Goal: Transaction & Acquisition: Book appointment/travel/reservation

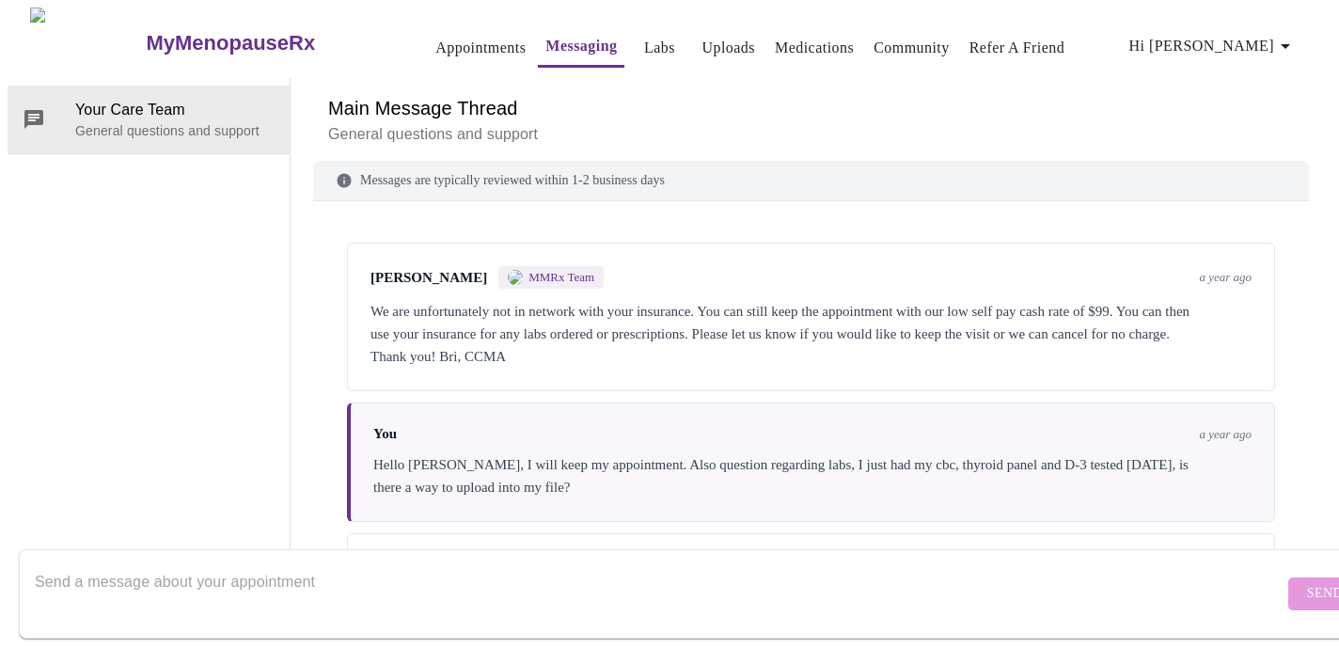
scroll to position [7, 0]
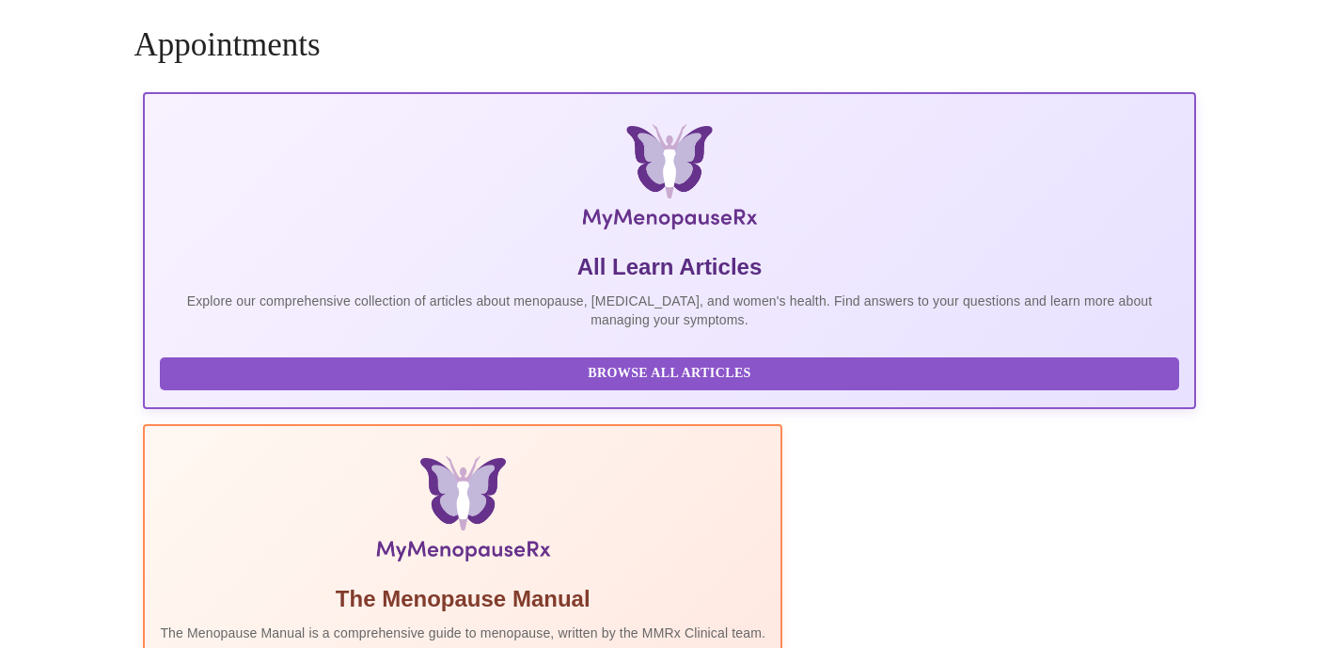
scroll to position [6, 0]
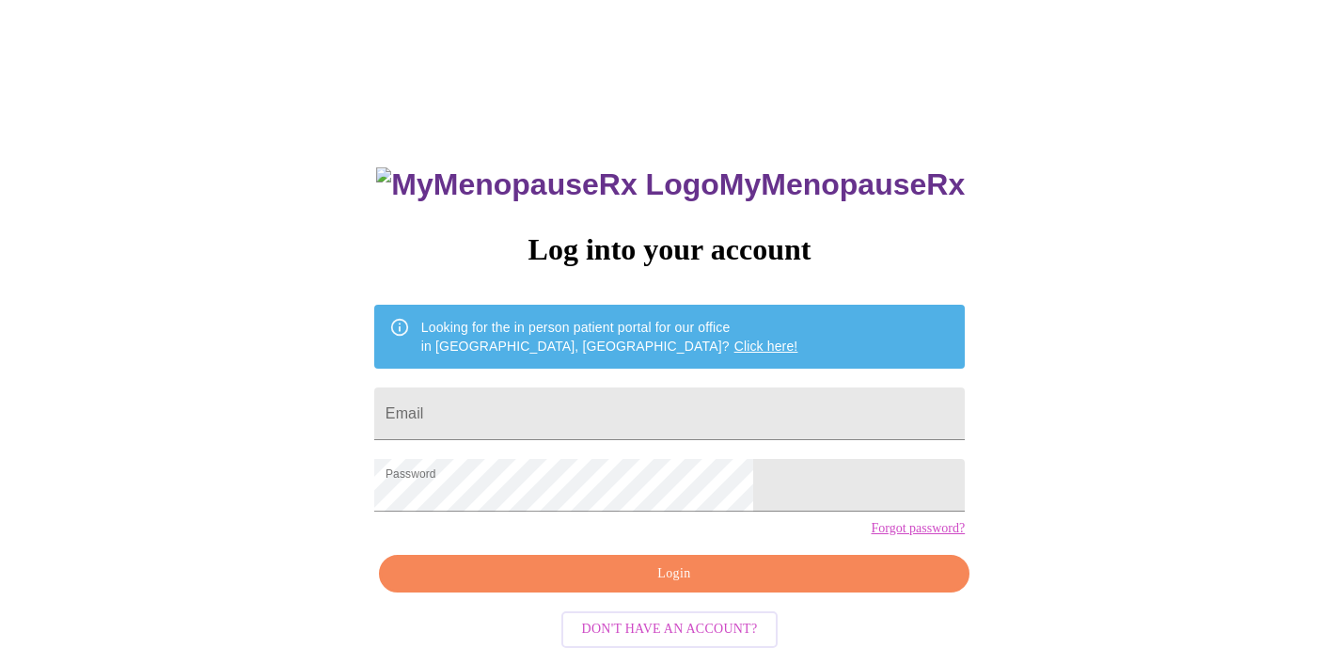
scroll to position [6, 0]
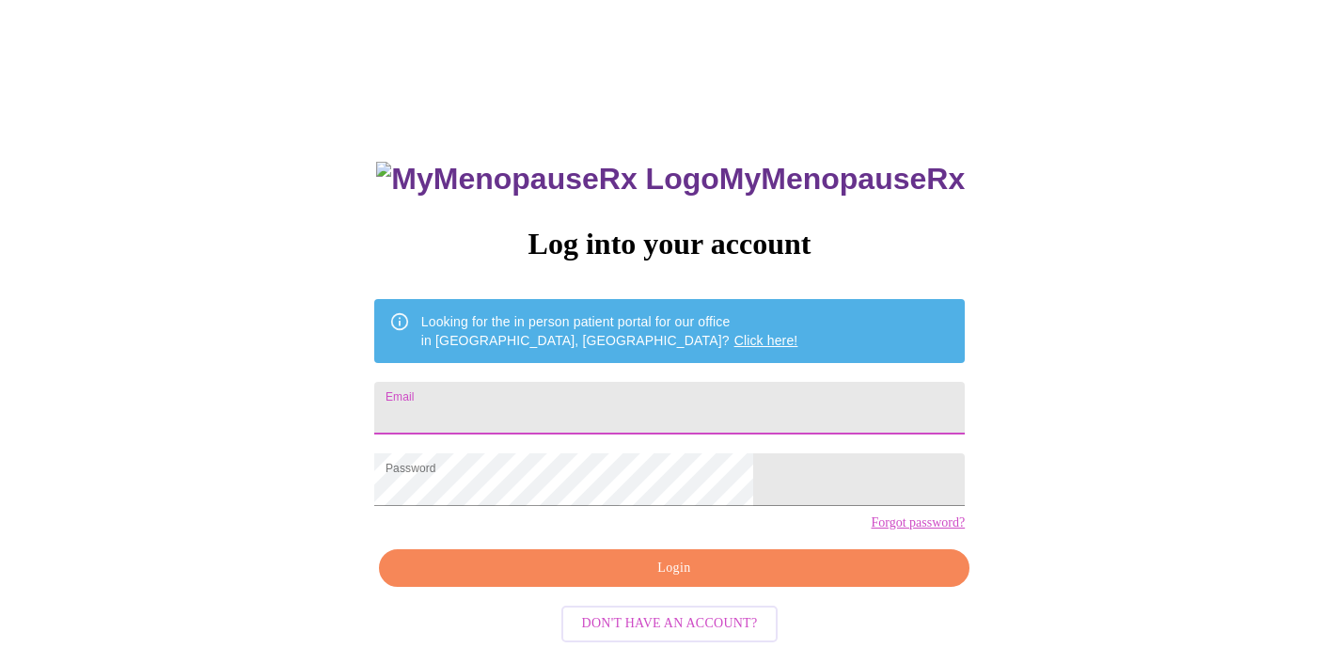
click at [593, 393] on input "Email" at bounding box center [669, 408] width 591 height 53
type input "[EMAIL_ADDRESS][DOMAIN_NAME]"
click at [618, 580] on span "Login" at bounding box center [674, 569] width 547 height 24
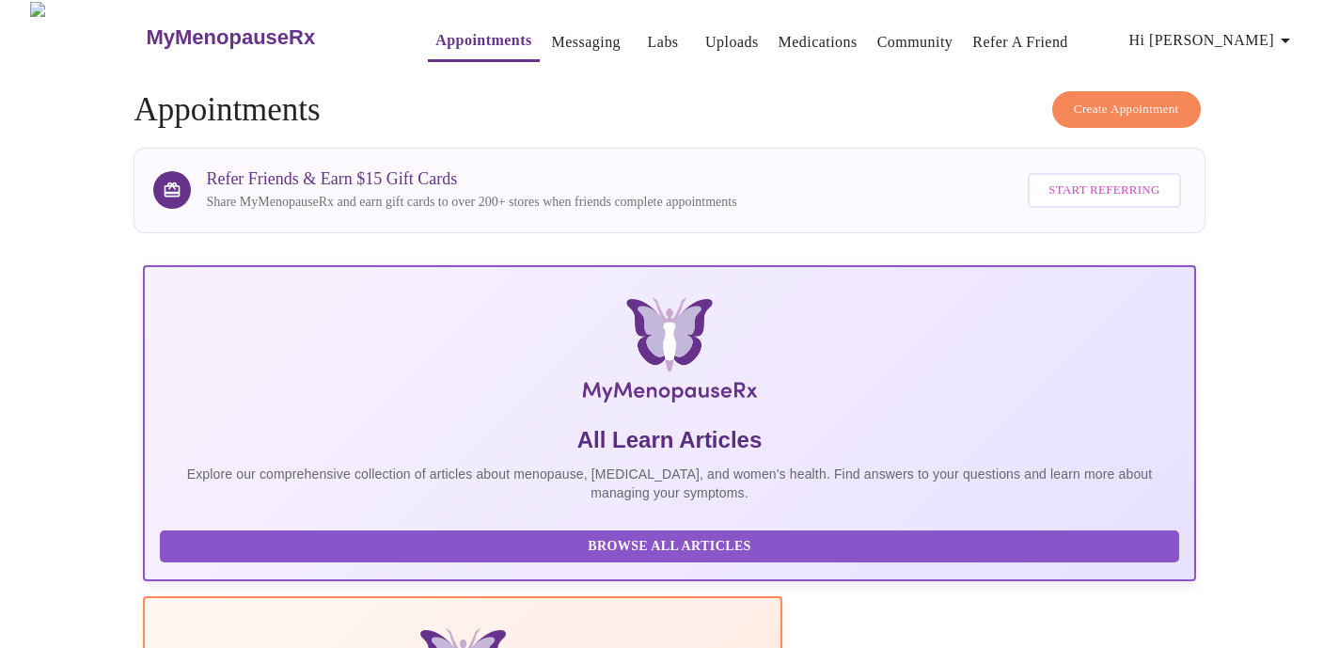
click at [1093, 108] on span "Create Appointment" at bounding box center [1126, 110] width 105 height 22
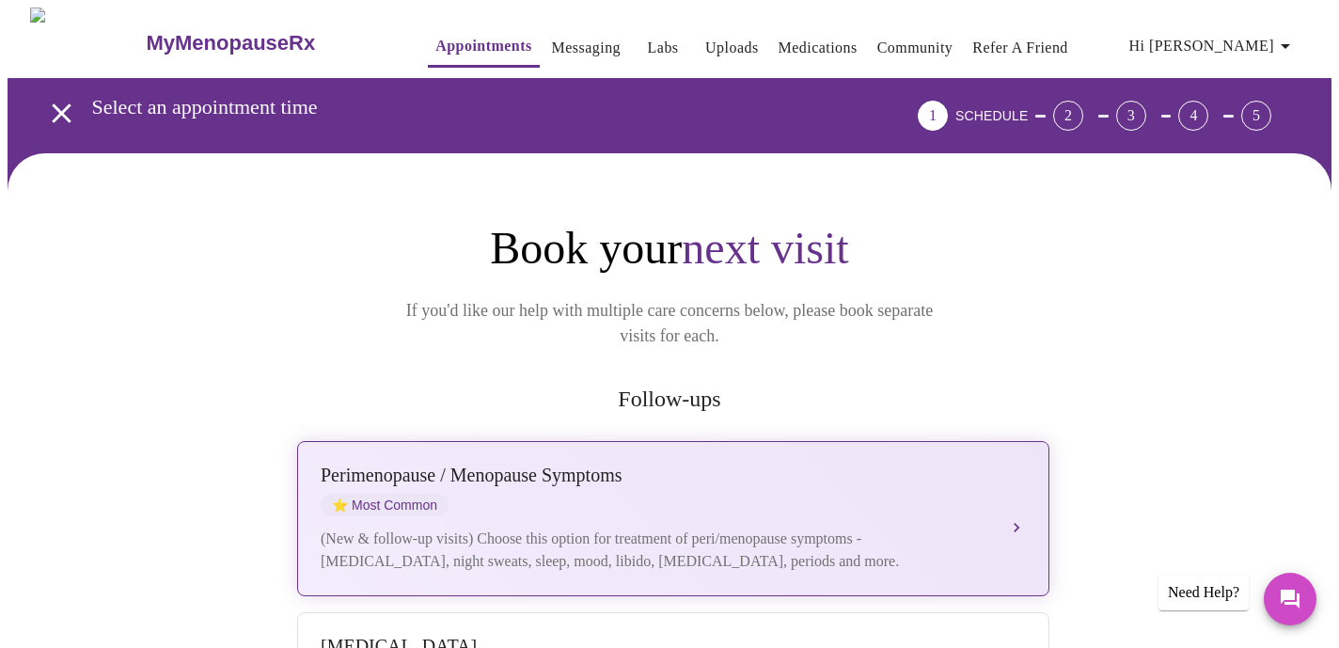
click at [1004, 471] on div "[MEDICAL_DATA] / Menopause Symptoms ⭐ Most Common (New & follow-up visits) Choo…" at bounding box center [673, 519] width 705 height 108
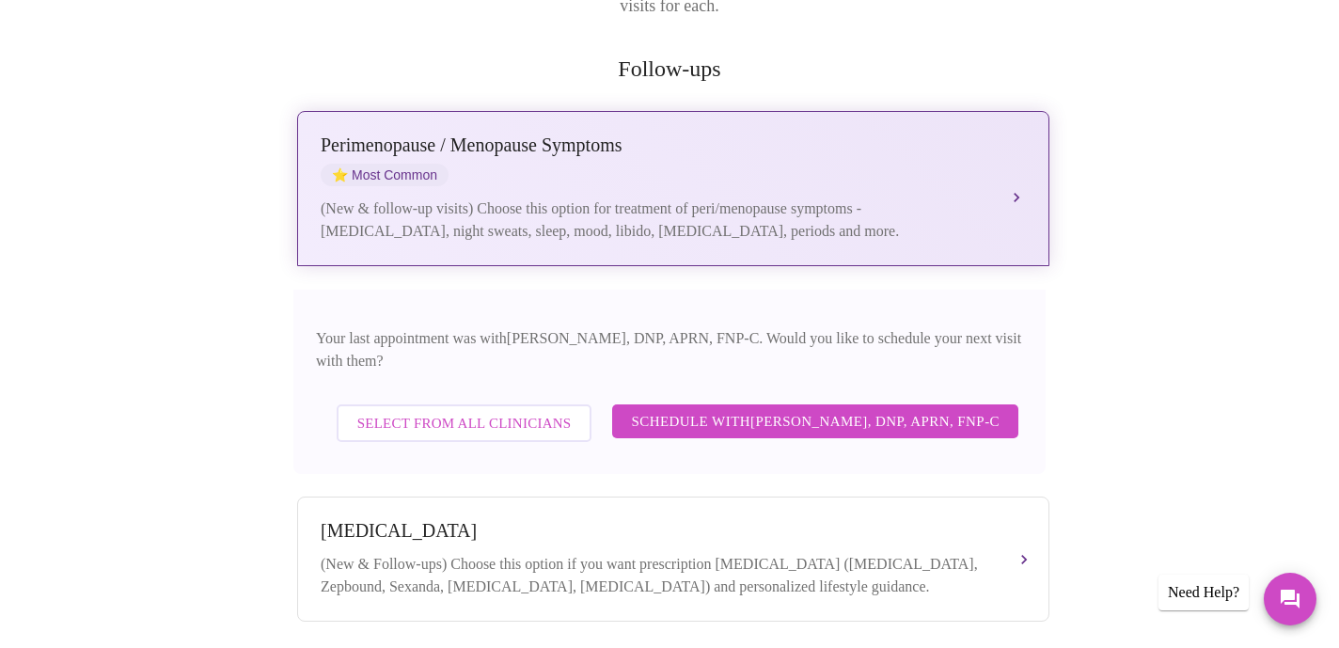
scroll to position [334, 0]
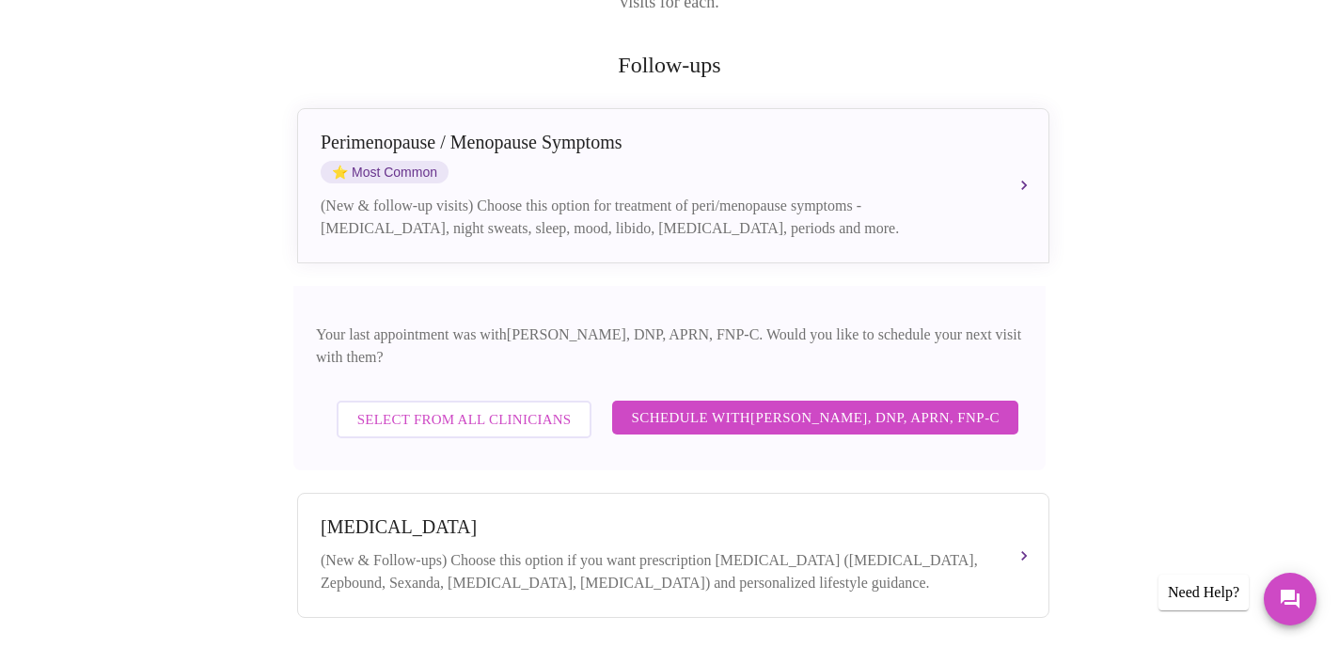
click at [500, 407] on span "Select from All Clinicians" at bounding box center [464, 419] width 214 height 24
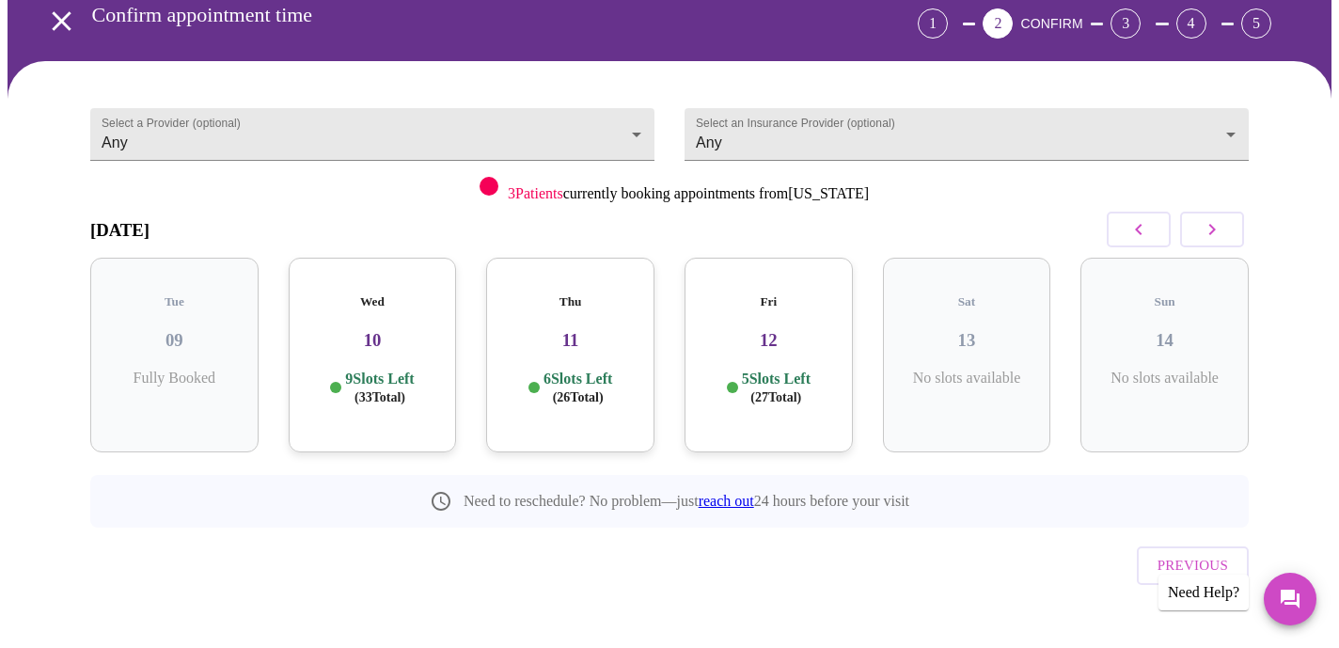
click at [388, 330] on h3 "10" at bounding box center [373, 340] width 138 height 21
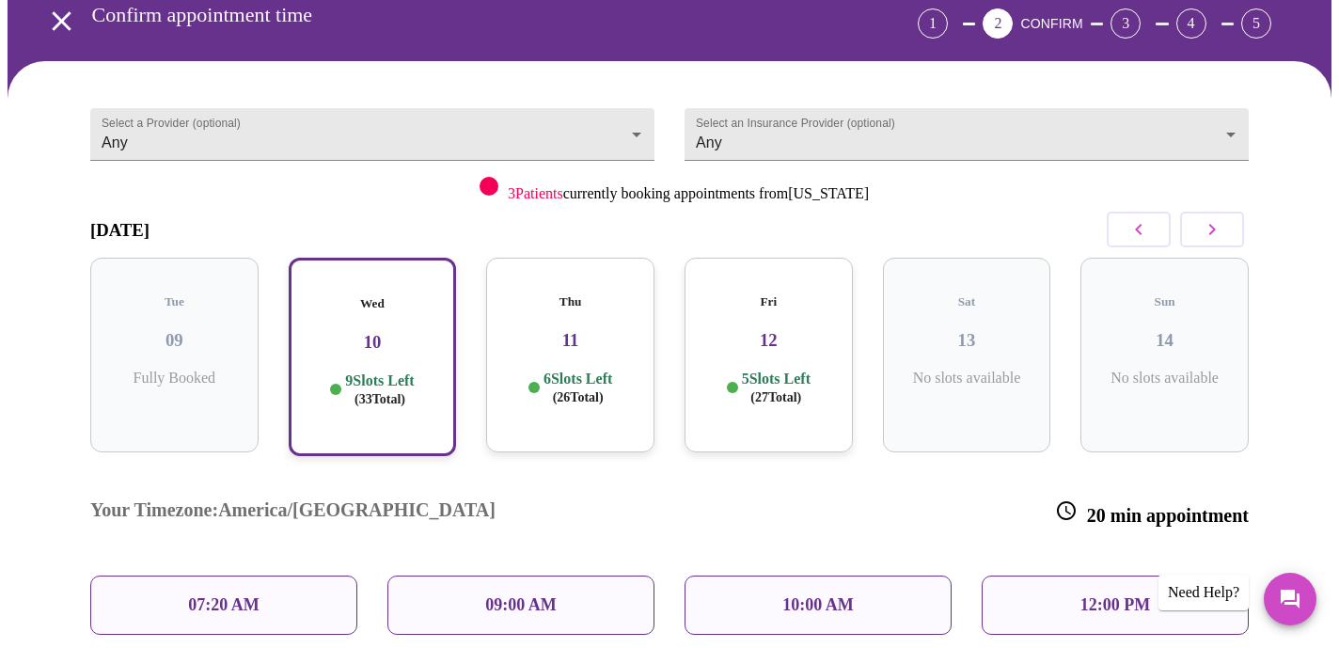
click at [270, 576] on div "07:20 AM" at bounding box center [223, 605] width 267 height 59
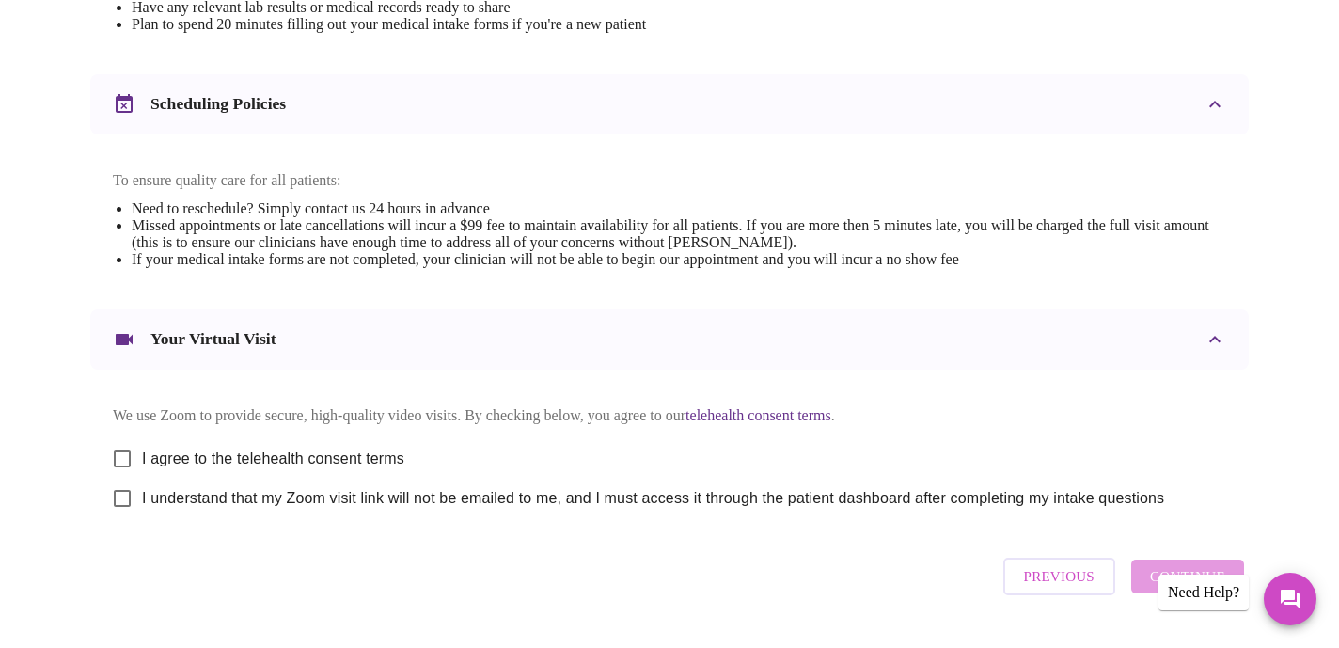
scroll to position [653, 0]
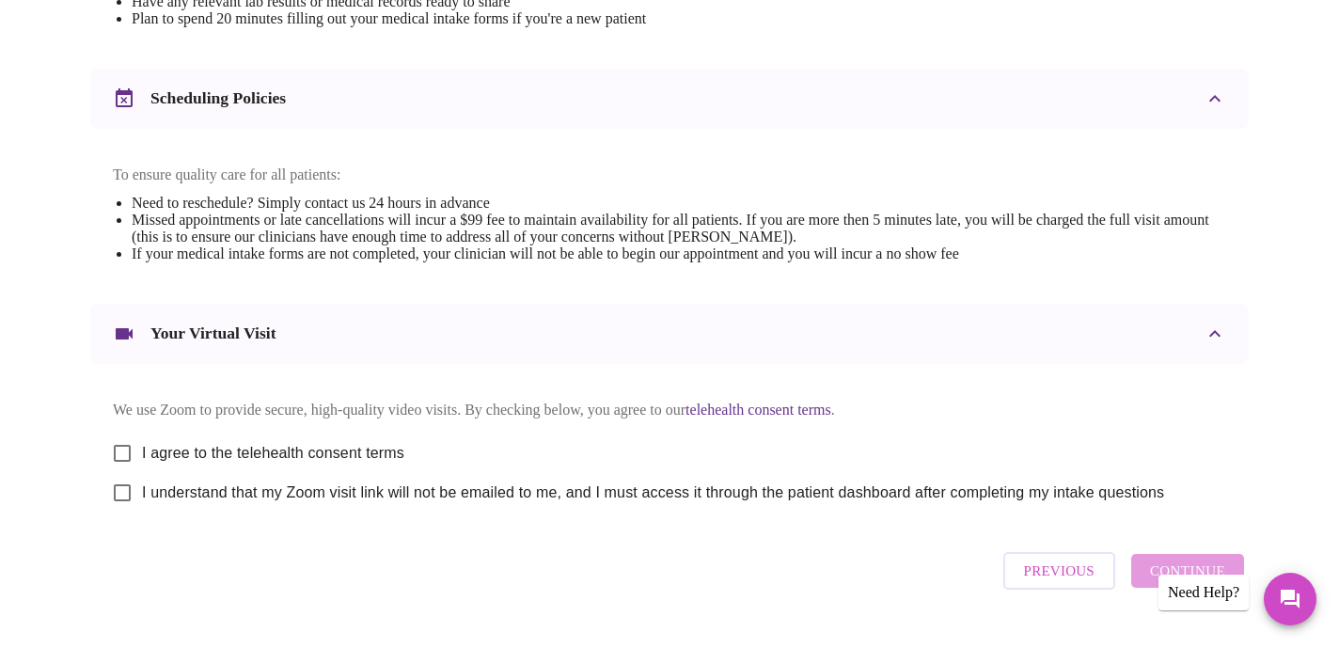
click at [116, 464] on input "I agree to the telehealth consent terms" at bounding box center [123, 454] width 40 height 40
checkbox input "true"
click at [114, 510] on input "I understand that my Zoom visit link will not be emailed to me, and I must acce…" at bounding box center [123, 493] width 40 height 40
checkbox input "true"
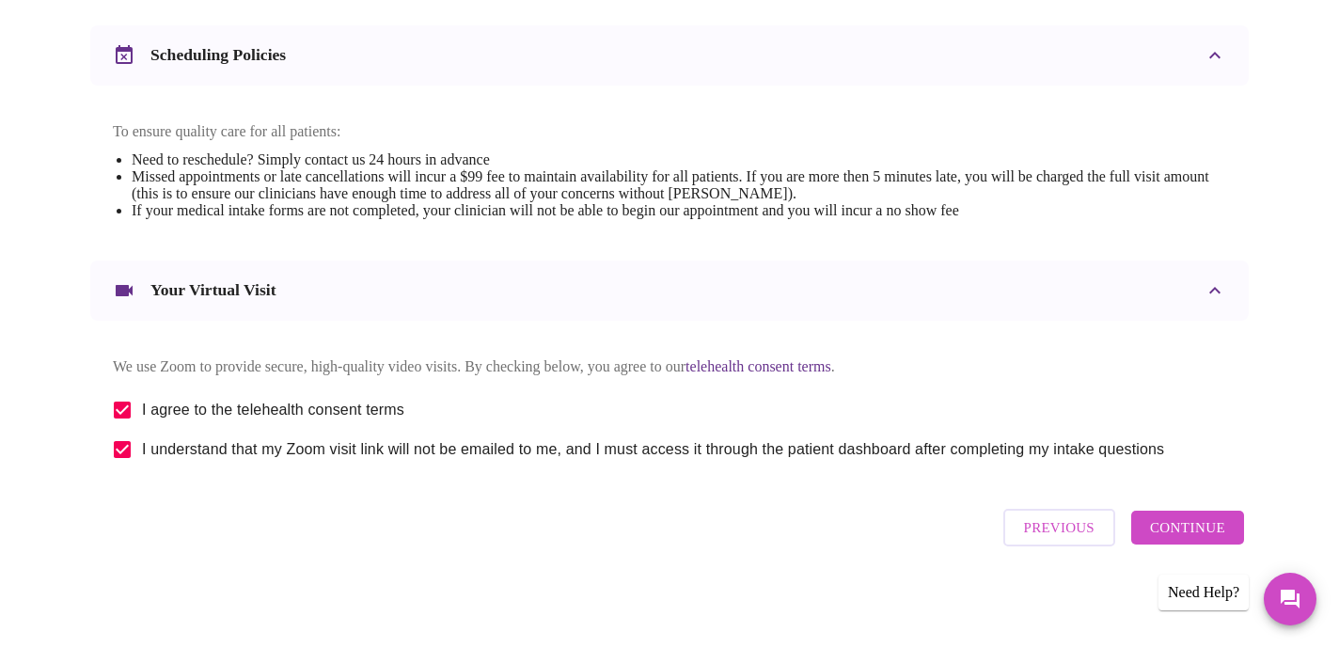
click at [1177, 526] on span "Continue" at bounding box center [1187, 527] width 75 height 24
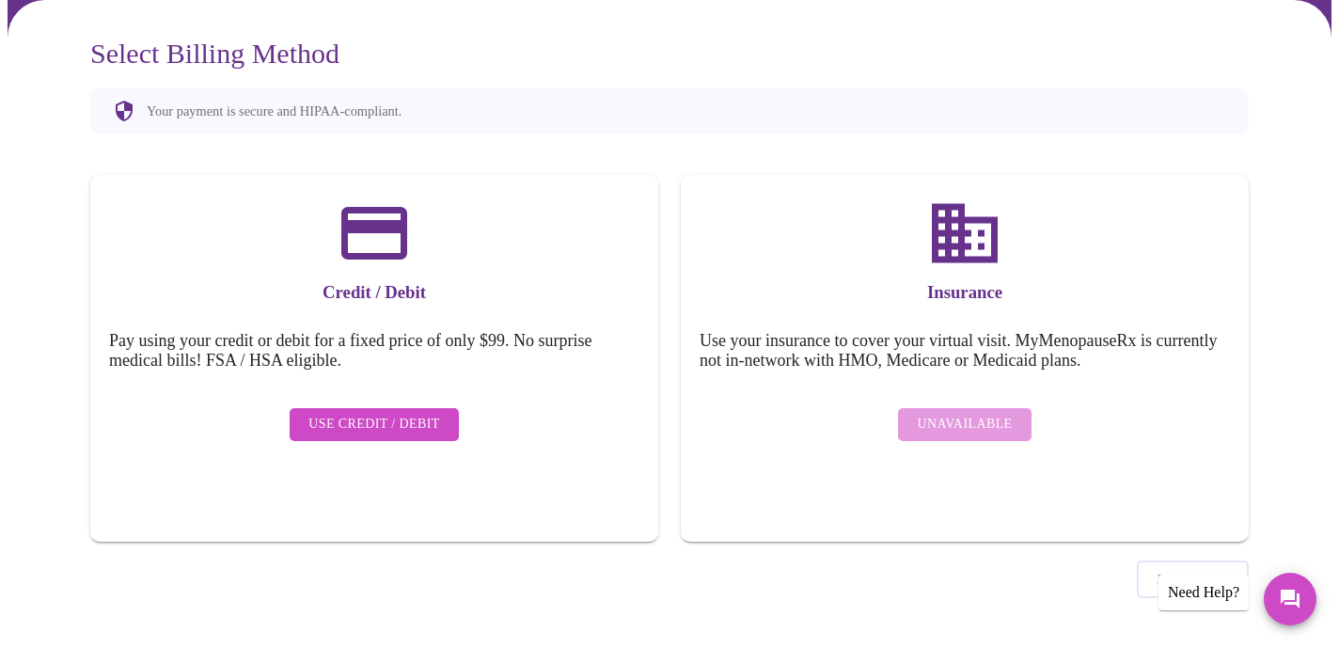
click at [398, 419] on span "Use Credit / Debit" at bounding box center [374, 425] width 132 height 24
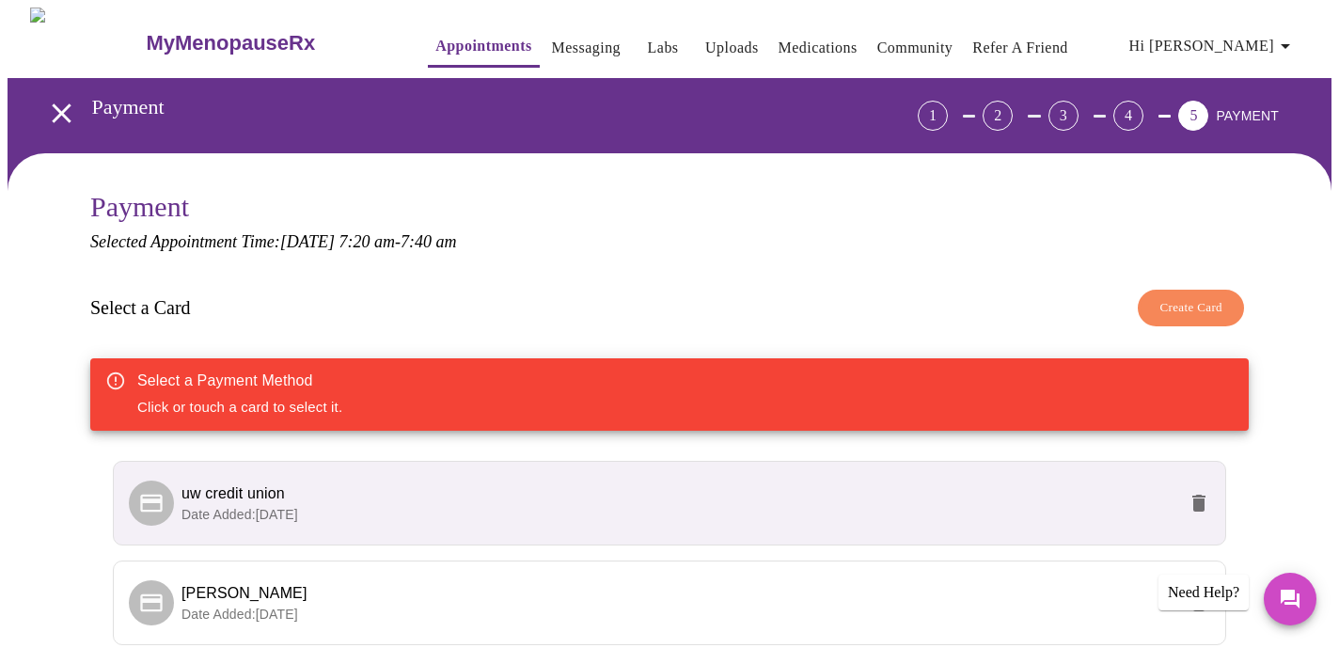
click at [399, 502] on span "uw credit union" at bounding box center [679, 493] width 995 height 23
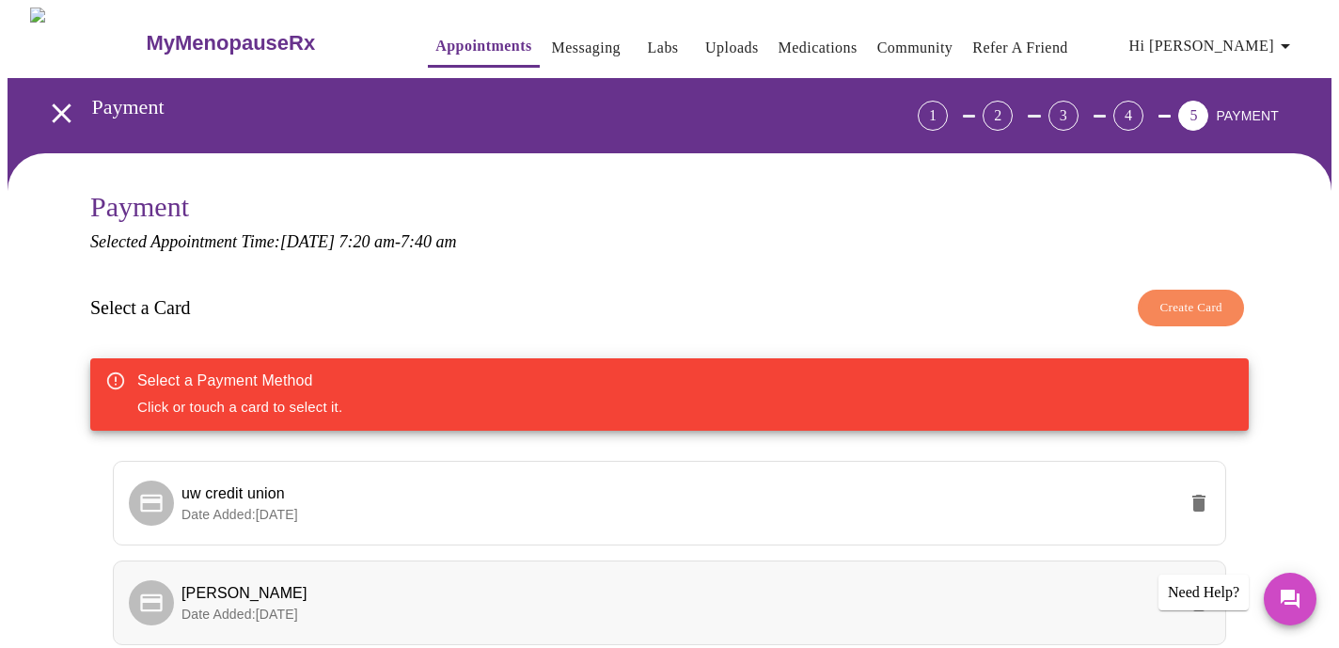
click at [400, 594] on span "Wendy Stone" at bounding box center [679, 593] width 995 height 23
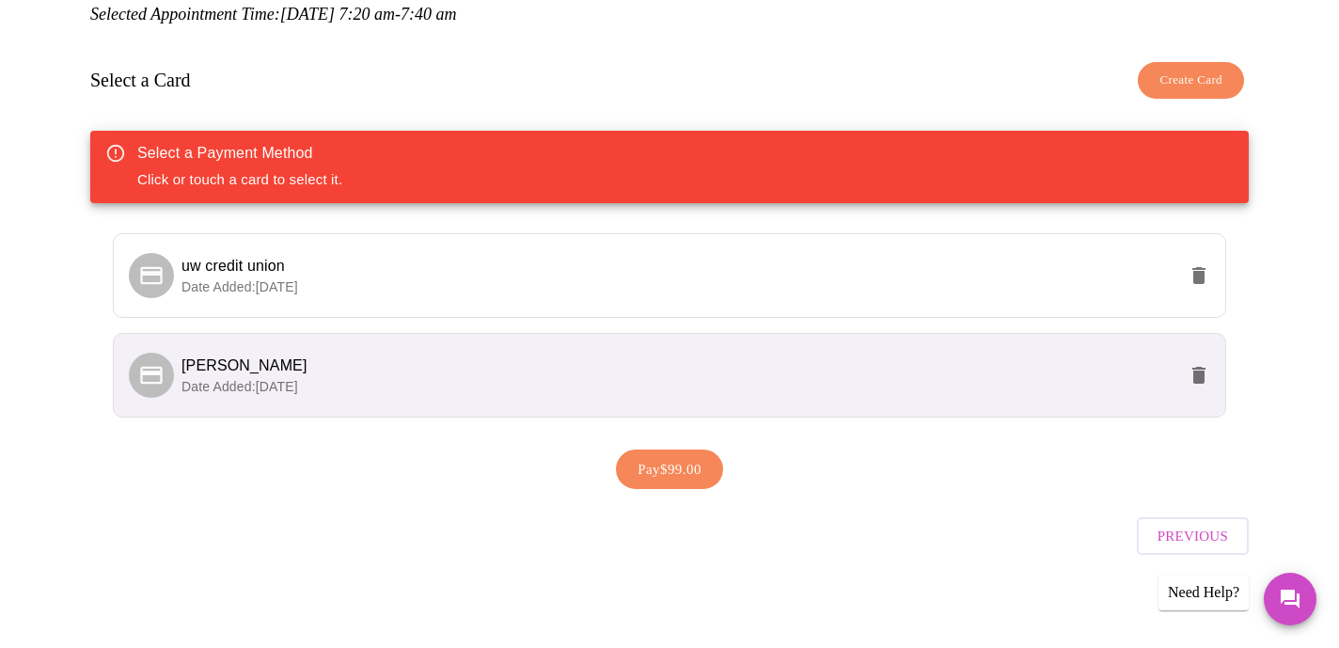
click at [651, 475] on span "Pay $99.00" at bounding box center [670, 469] width 64 height 24
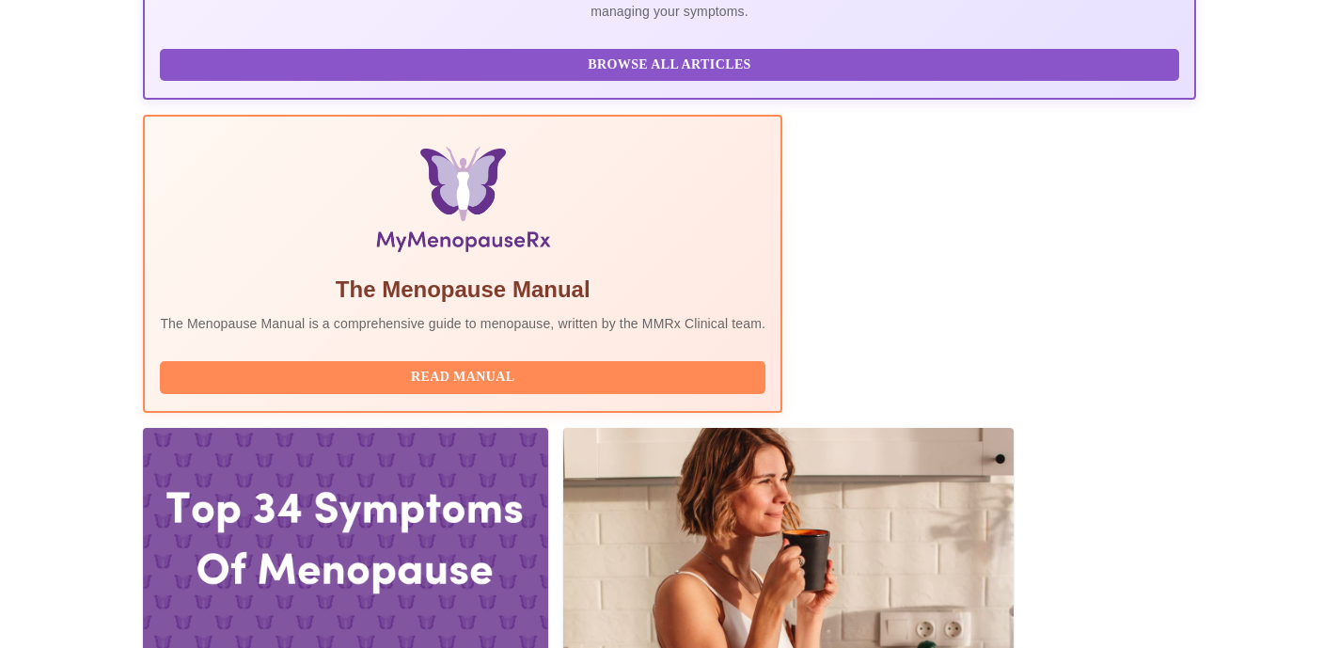
scroll to position [665, 0]
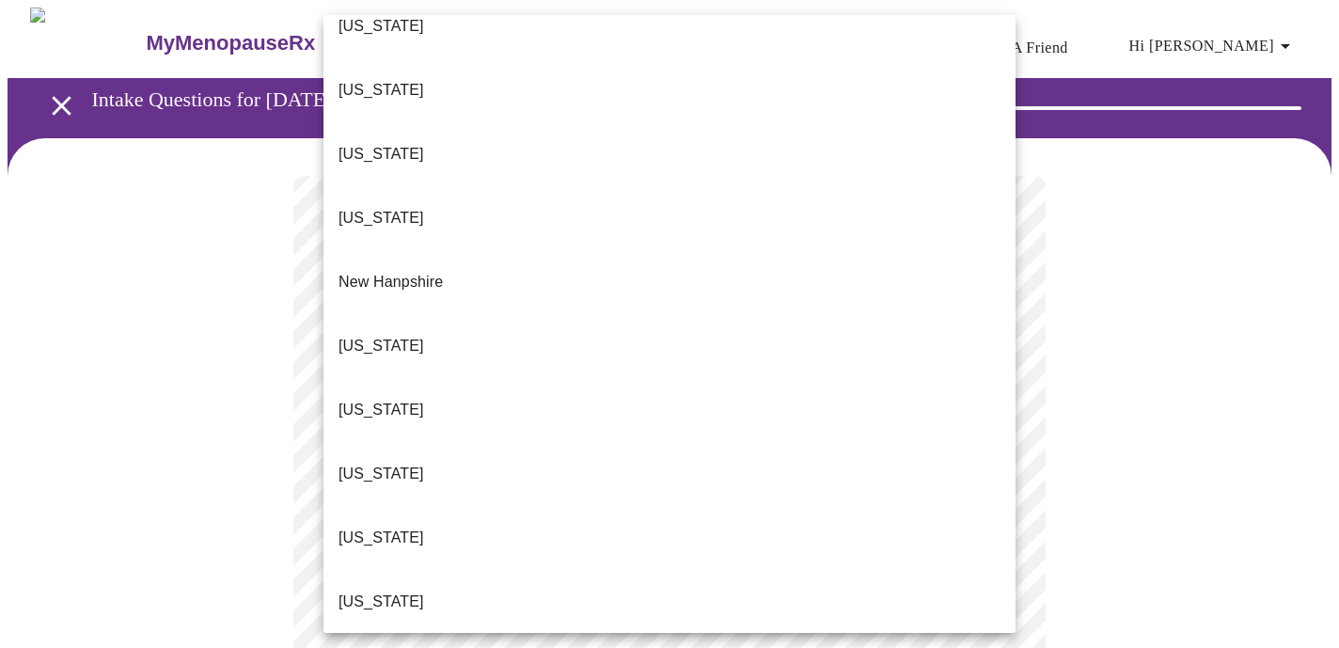
scroll to position [1843, 0]
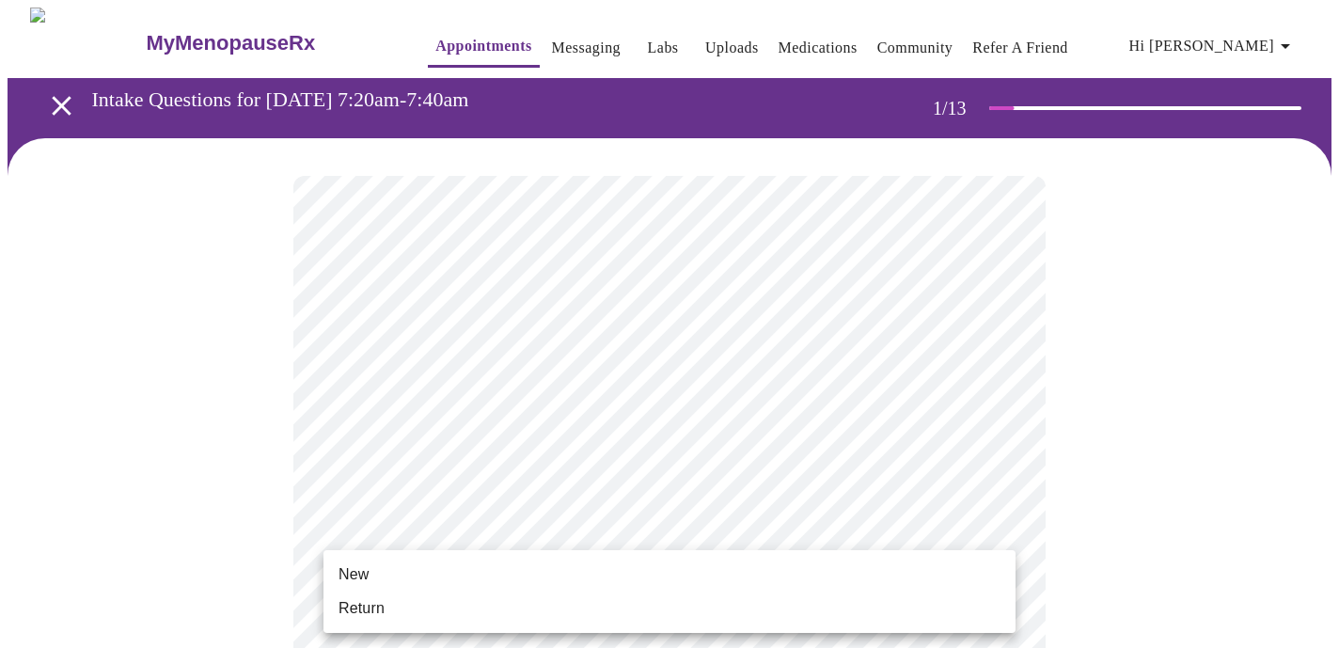
click at [732, 610] on li "Return" at bounding box center [670, 609] width 692 height 34
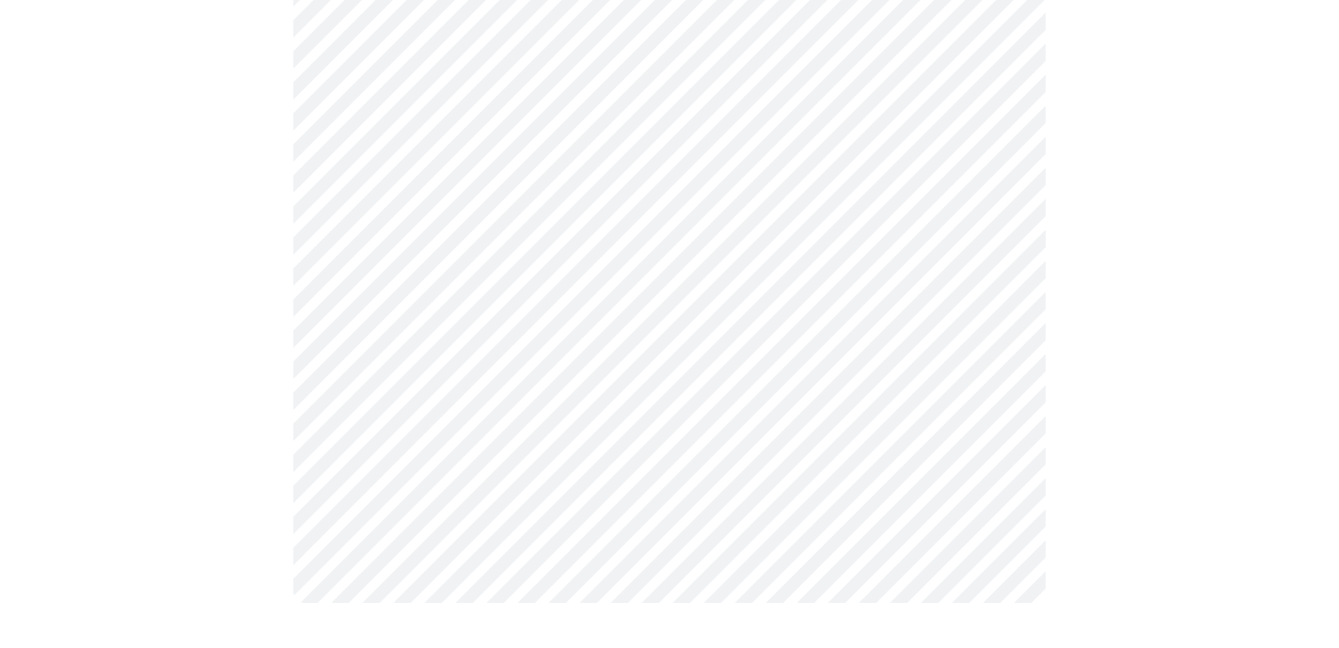
scroll to position [0, 0]
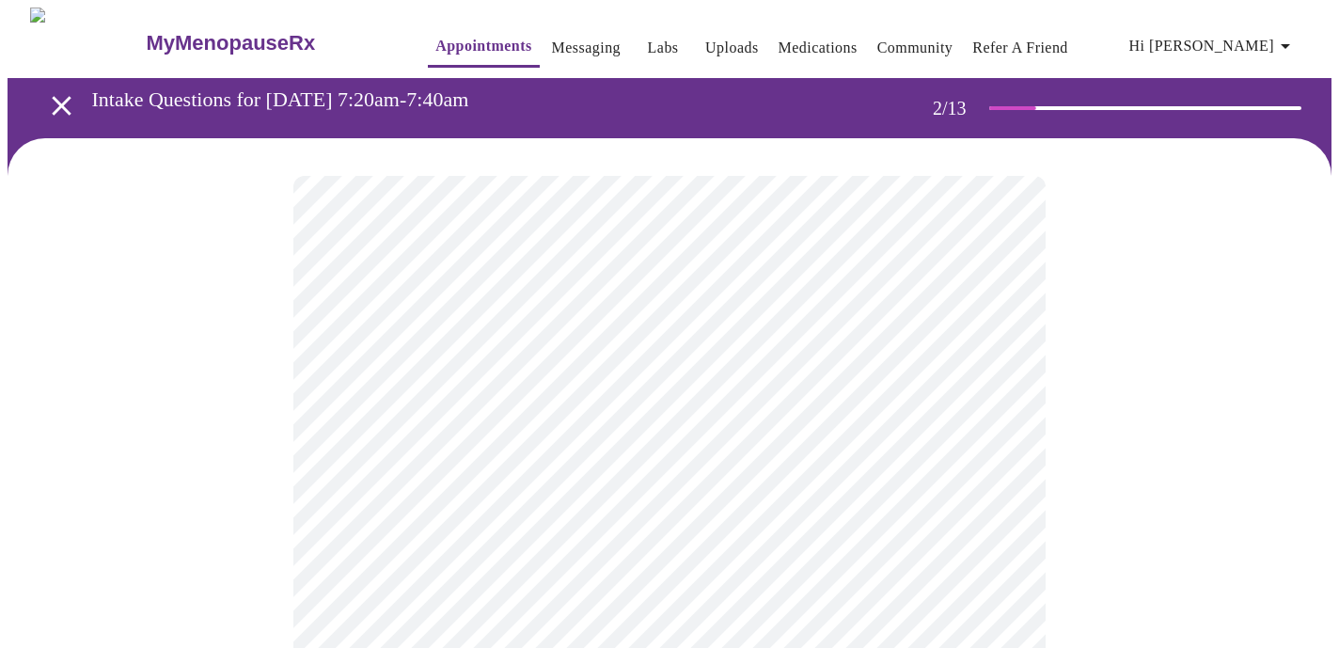
click at [769, 374] on body "MyMenopauseRx Appointments Messaging Labs Uploads Medications Community Refer a…" at bounding box center [670, 573] width 1324 height 1131
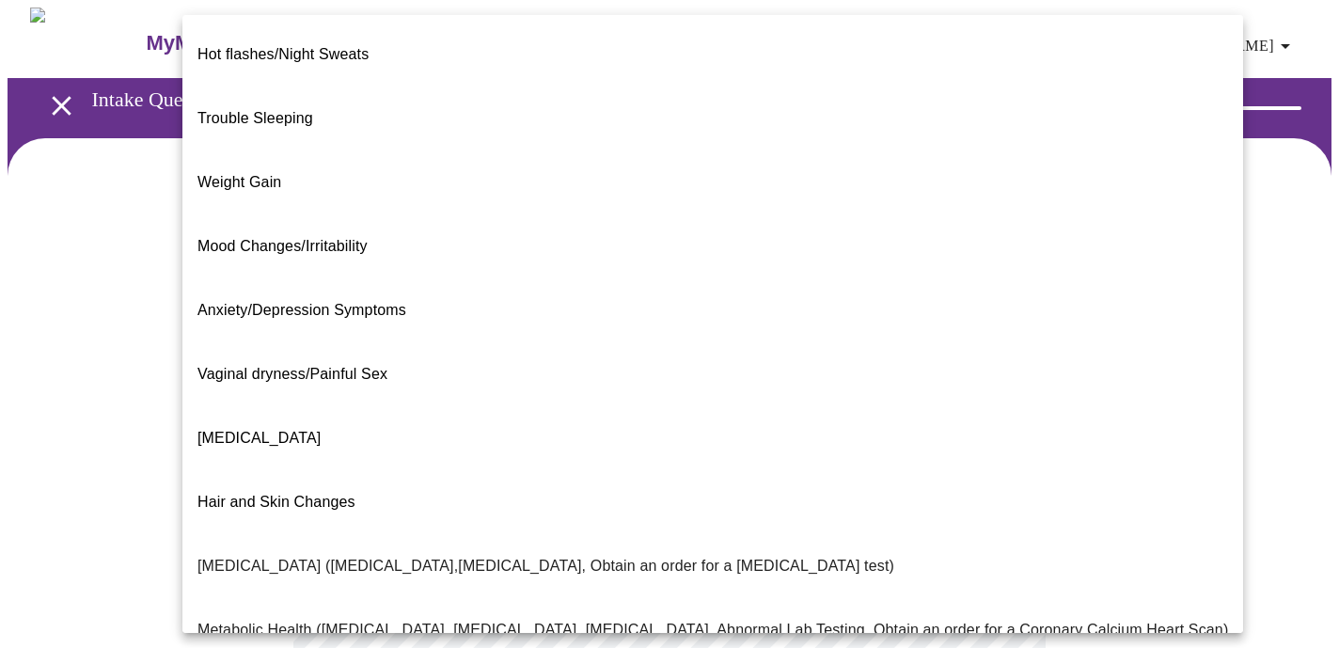
click at [523, 45] on li "Hot flashes/Night Sweats" at bounding box center [712, 55] width 1061 height 64
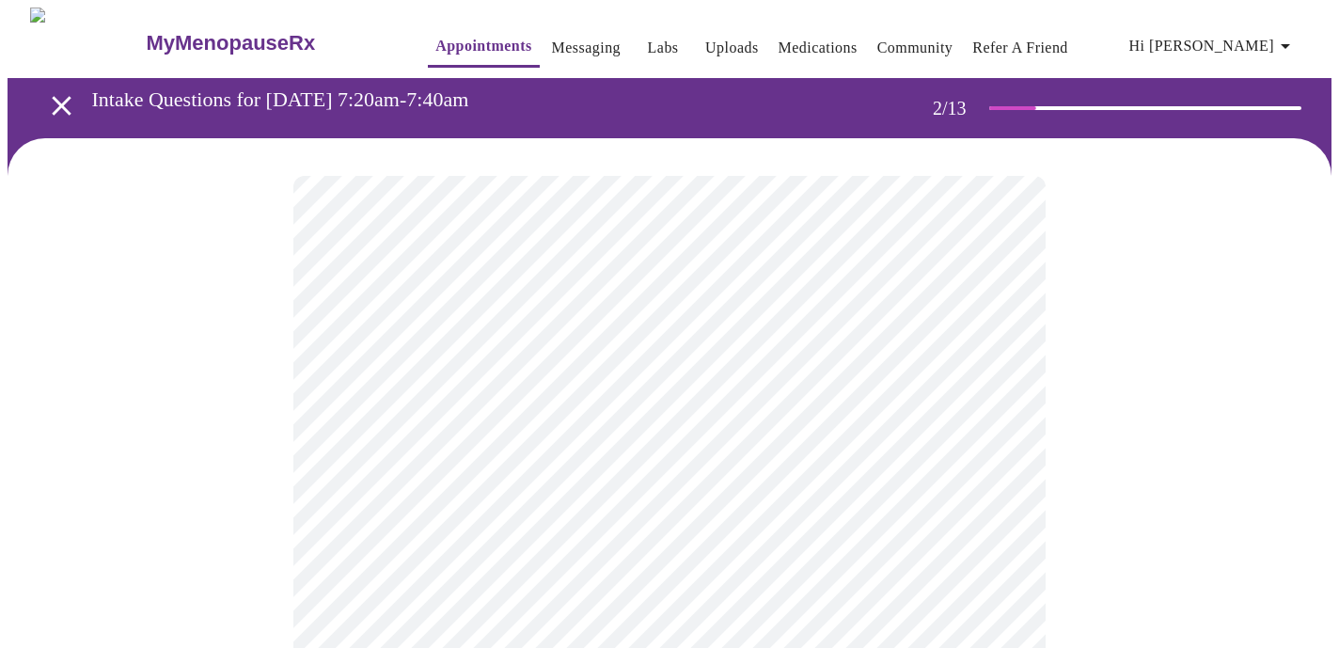
click at [995, 392] on body "MyMenopauseRx Appointments Messaging Labs Uploads Medications Community Refer a…" at bounding box center [670, 567] width 1324 height 1119
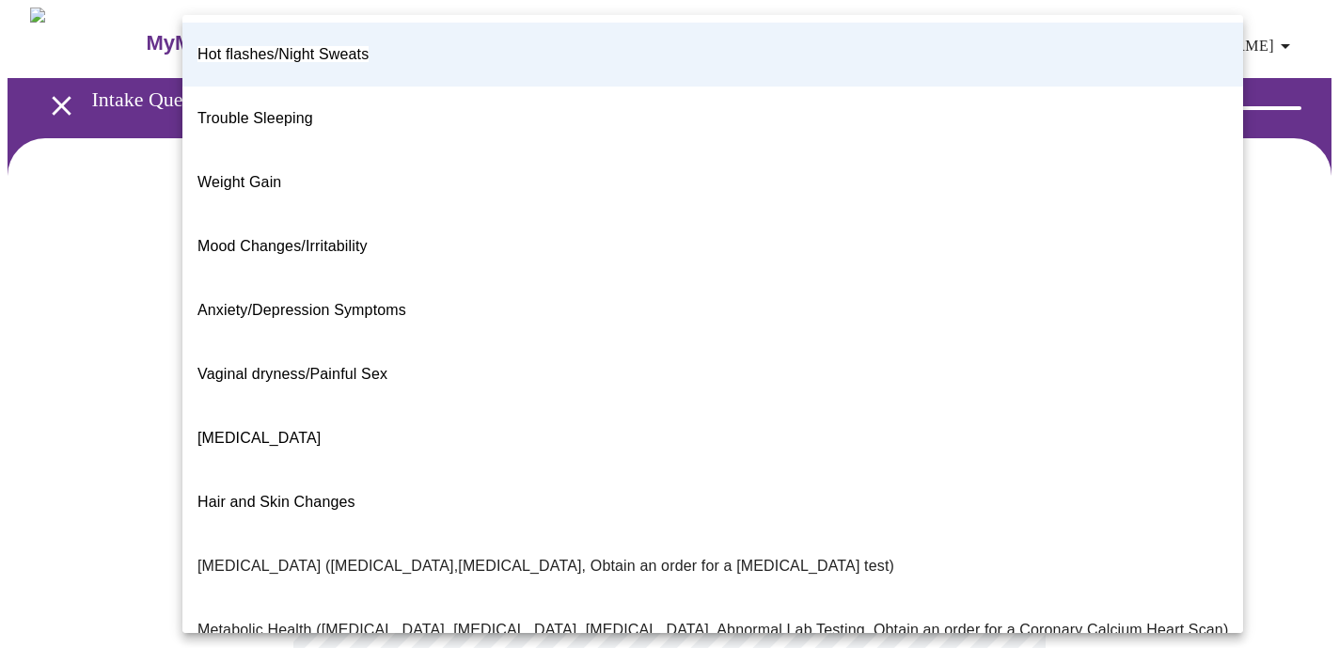
click at [1287, 377] on div at bounding box center [669, 324] width 1339 height 648
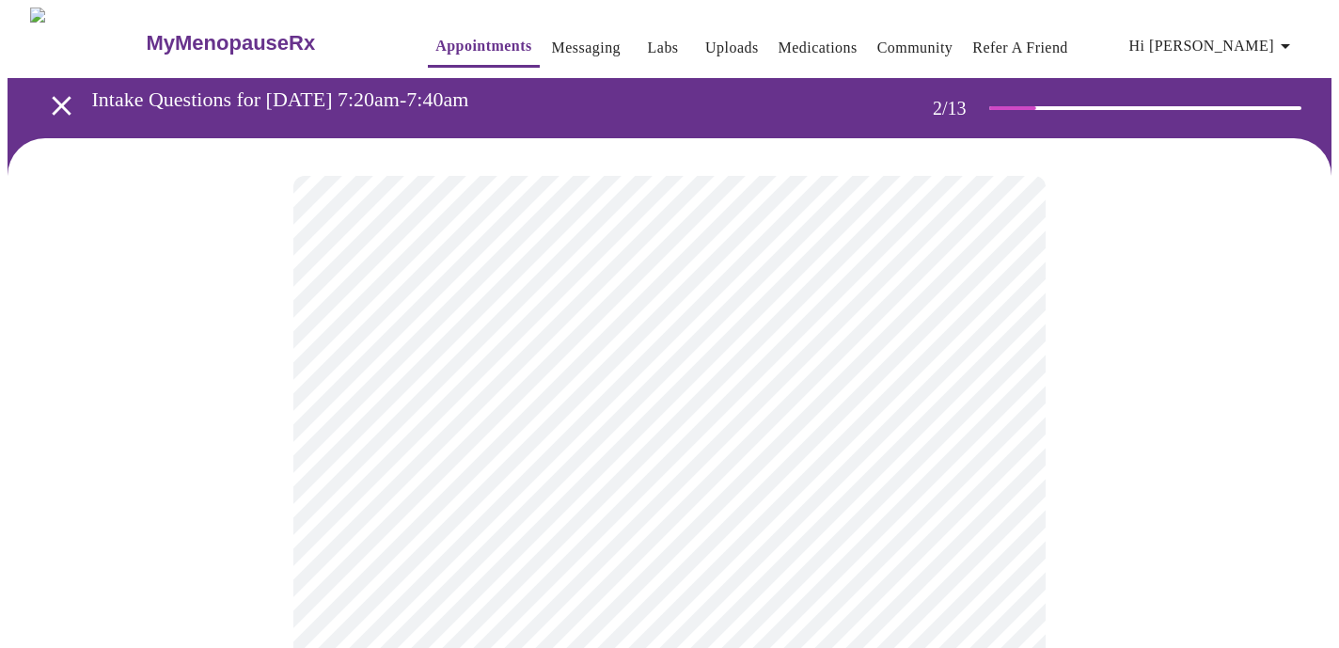
click at [1004, 575] on body "MyMenopauseRx Appointments Messaging Labs Uploads Medications Community Refer a…" at bounding box center [670, 567] width 1324 height 1119
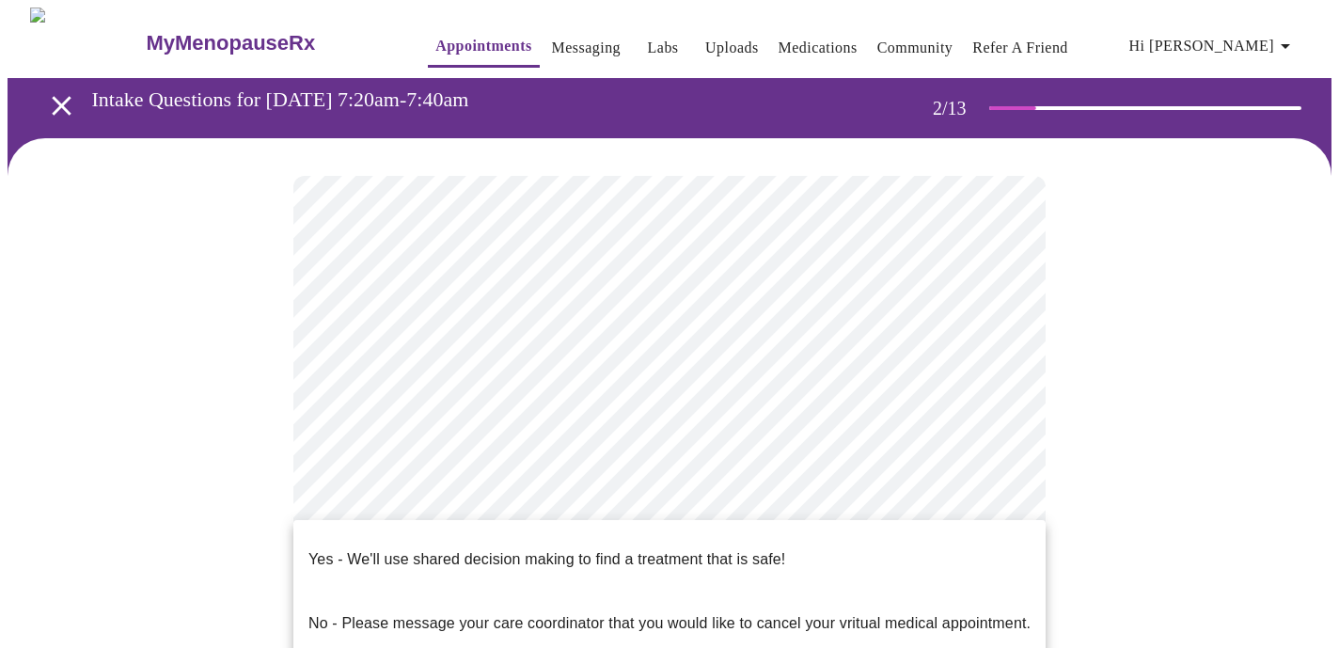
click at [902, 553] on li "Yes - We'll use shared decision making to find a treatment that is safe!" at bounding box center [669, 560] width 752 height 64
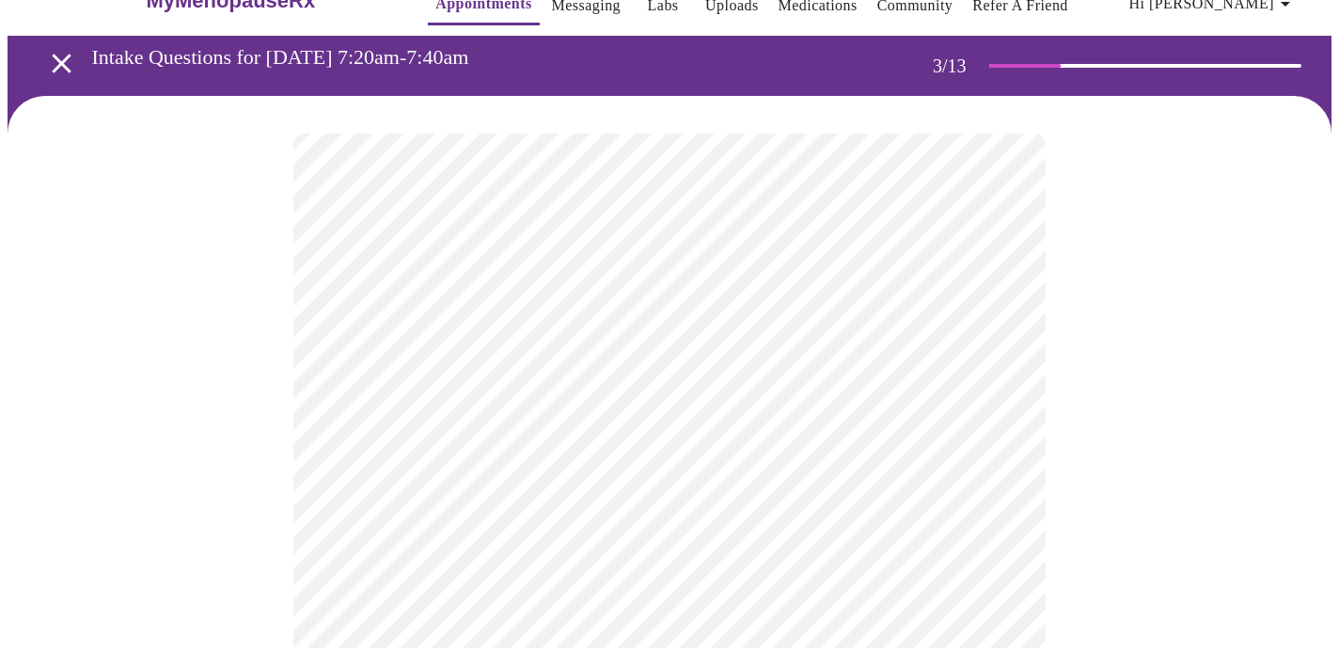
scroll to position [40, 0]
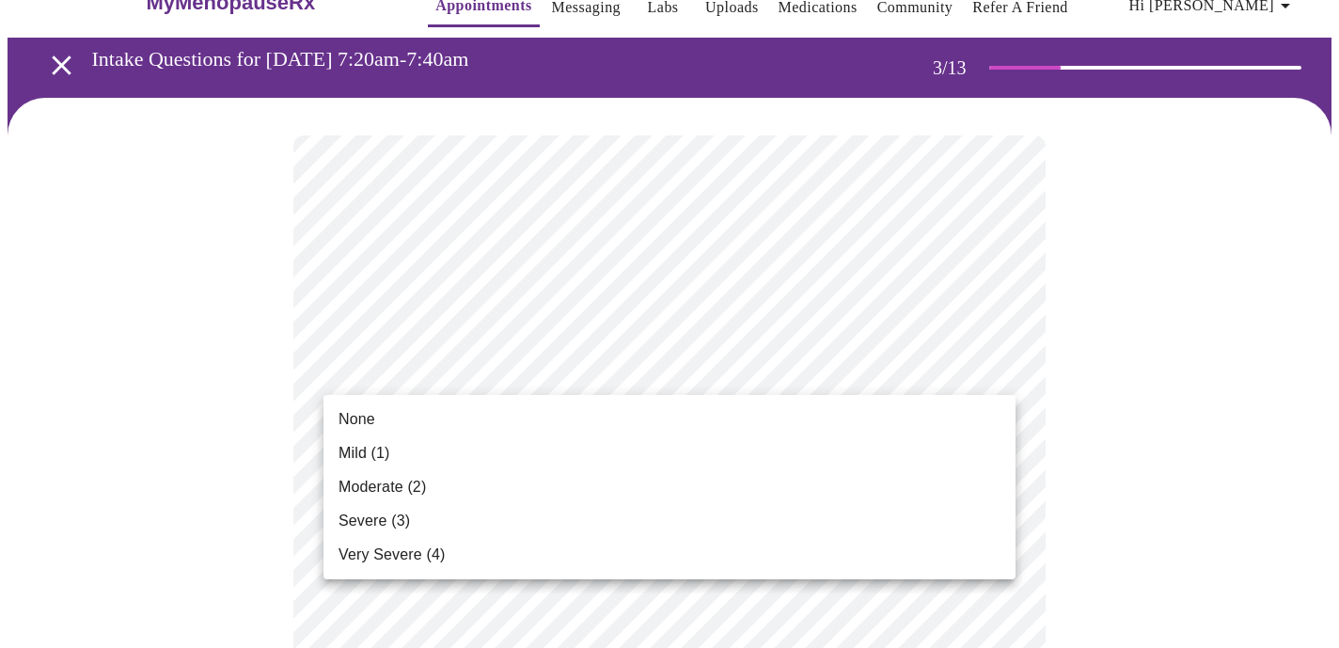
click at [957, 526] on li "Severe (3)" at bounding box center [670, 521] width 692 height 34
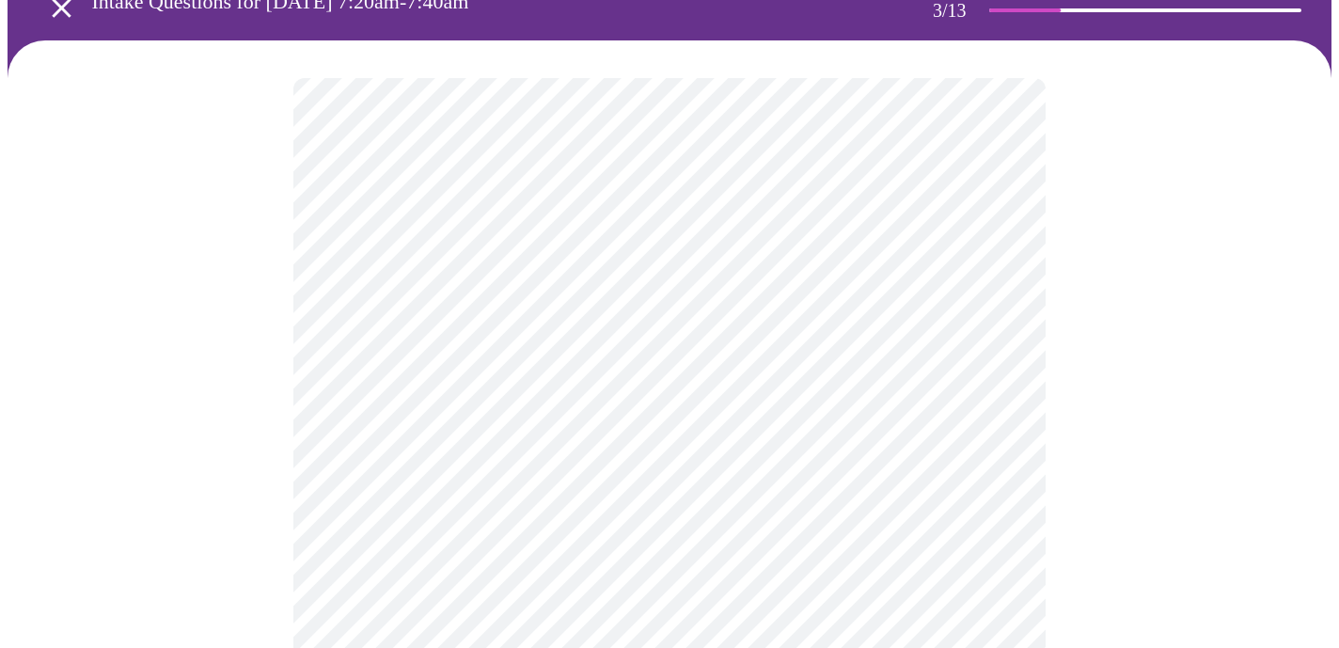
scroll to position [130, 0]
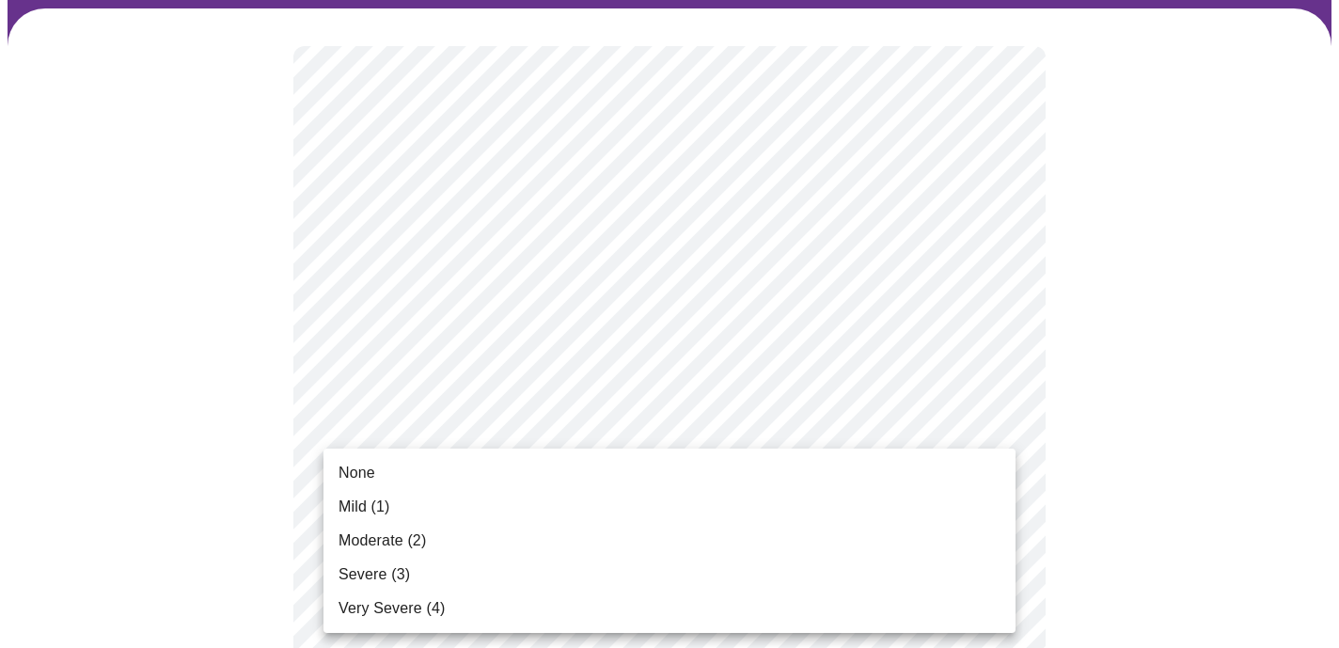
click at [960, 548] on li "Moderate (2)" at bounding box center [670, 541] width 692 height 34
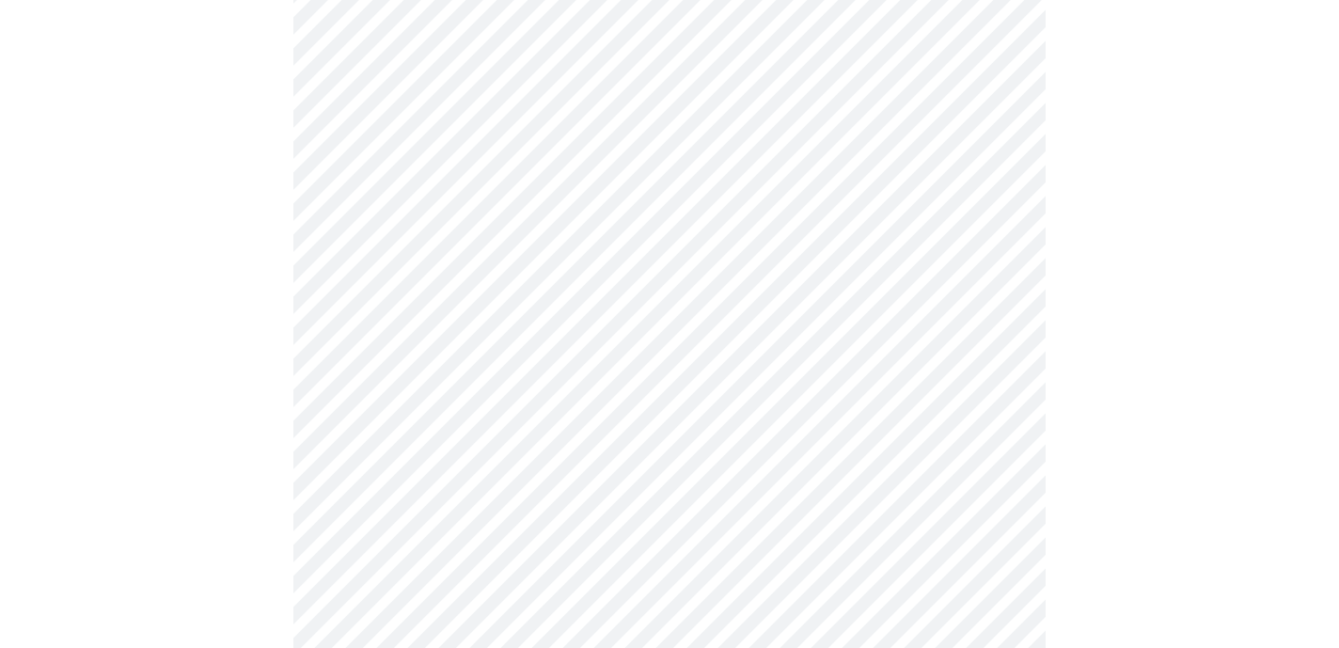
scroll to position [360, 0]
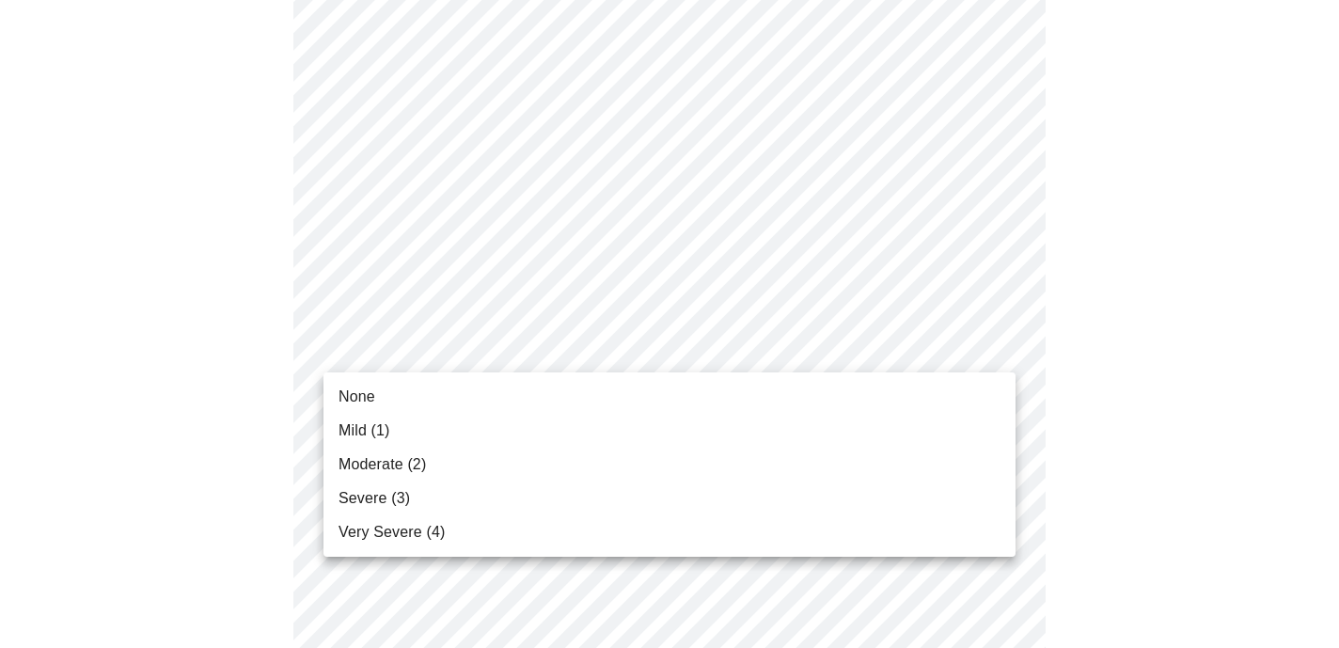
click at [955, 467] on li "Moderate (2)" at bounding box center [670, 465] width 692 height 34
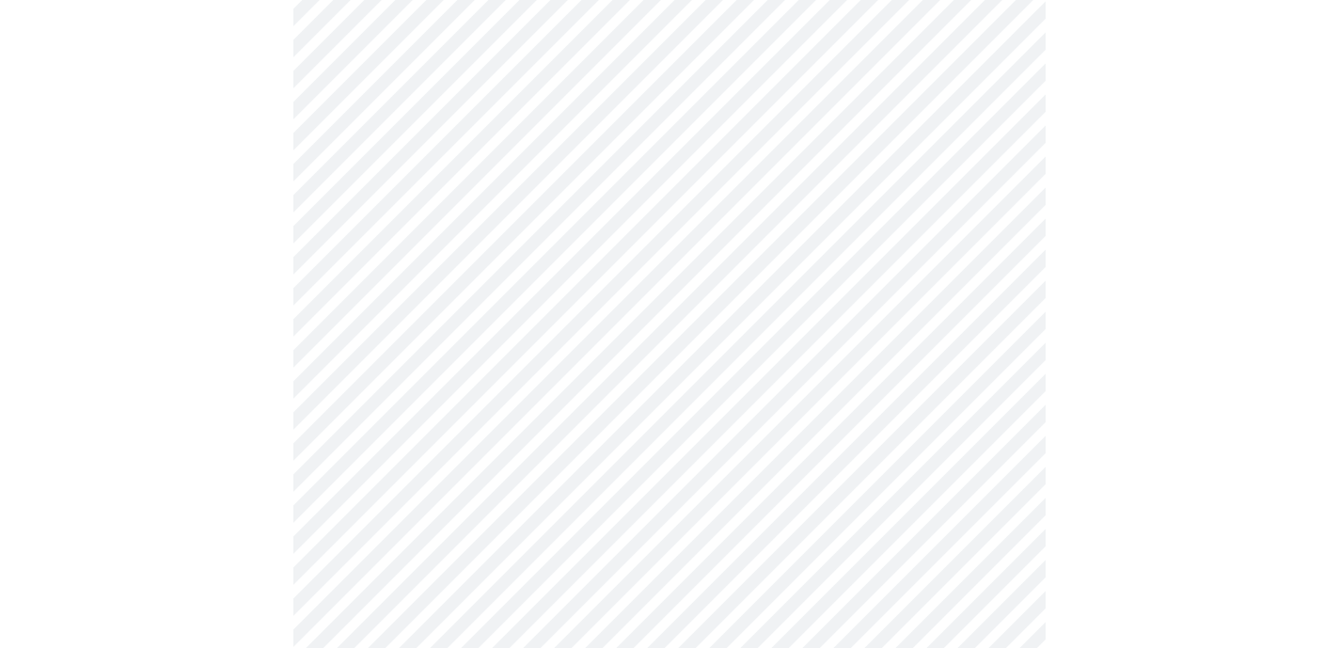
scroll to position [552, 0]
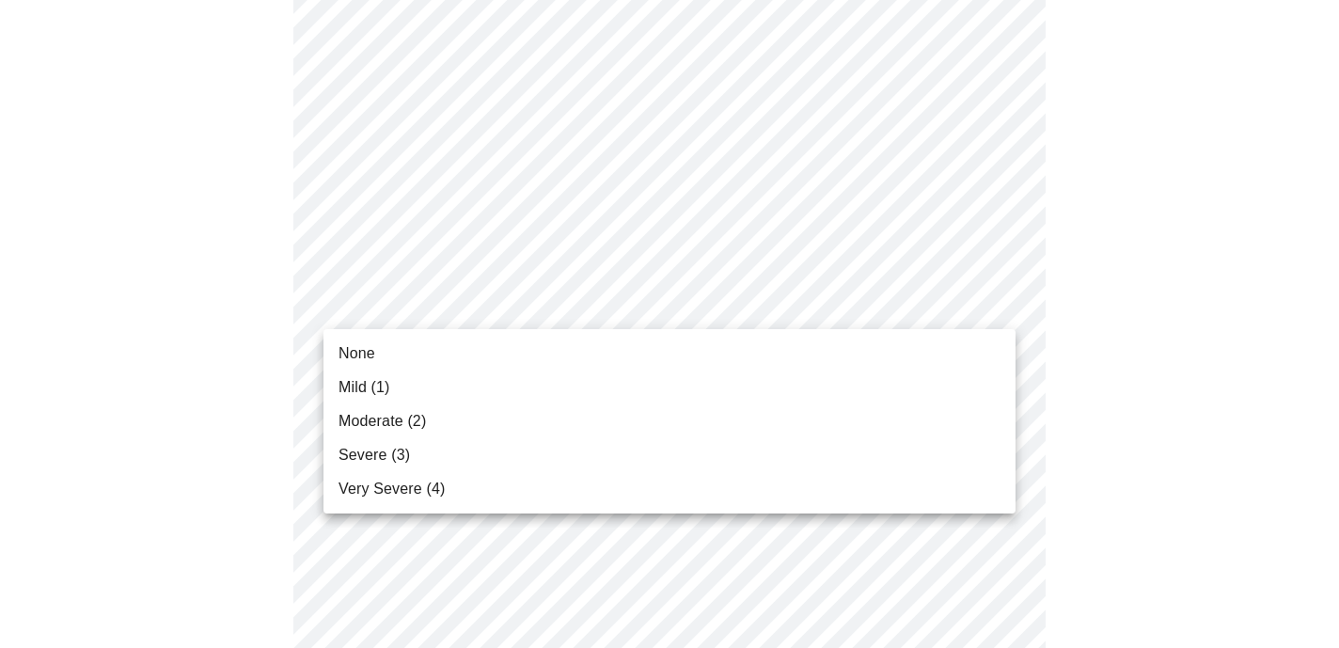
click at [966, 411] on li "Moderate (2)" at bounding box center [670, 421] width 692 height 34
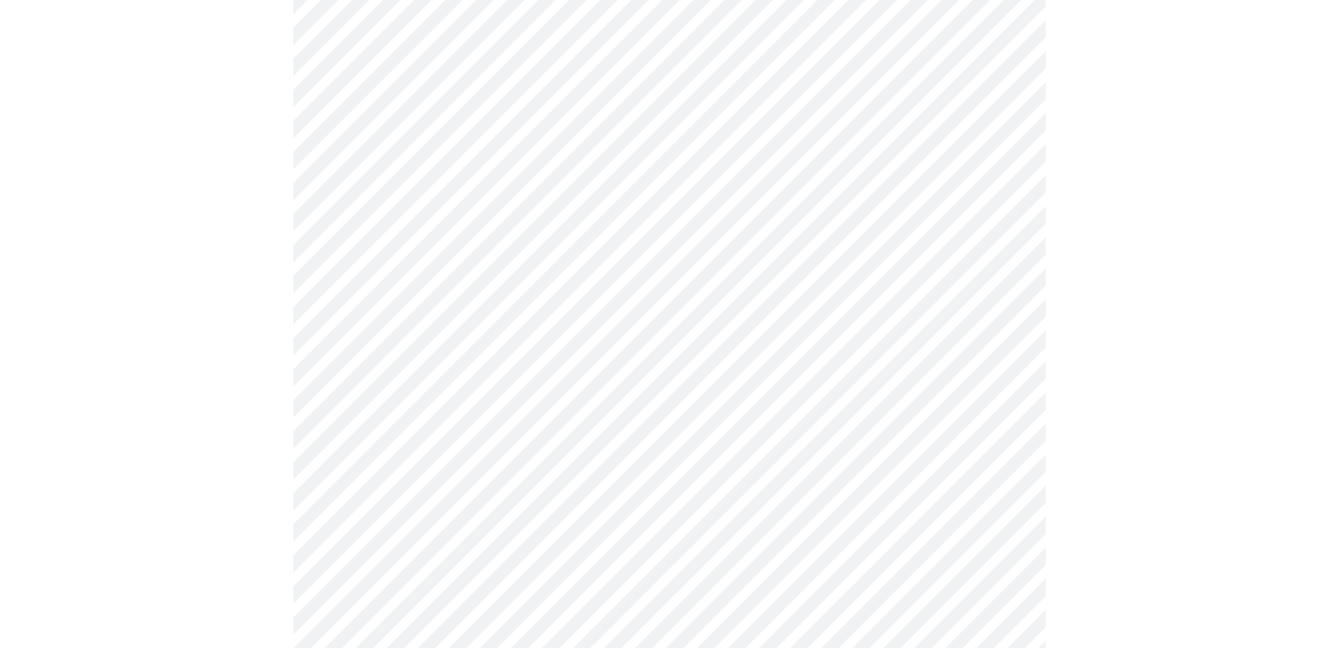
click at [995, 419] on body "MyMenopauseRx Appointments Messaging Labs Uploads Medications Community Refer a…" at bounding box center [670, 653] width 1324 height 2396
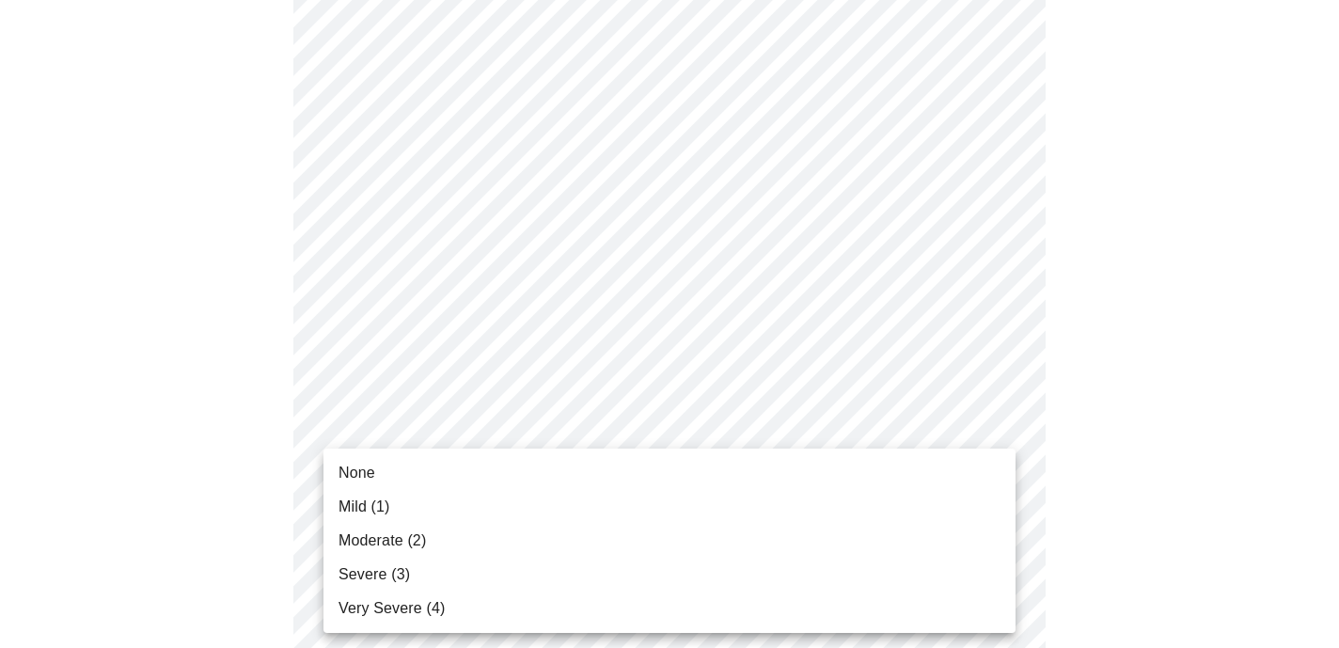
click at [958, 569] on li "Severe (3)" at bounding box center [670, 575] width 692 height 34
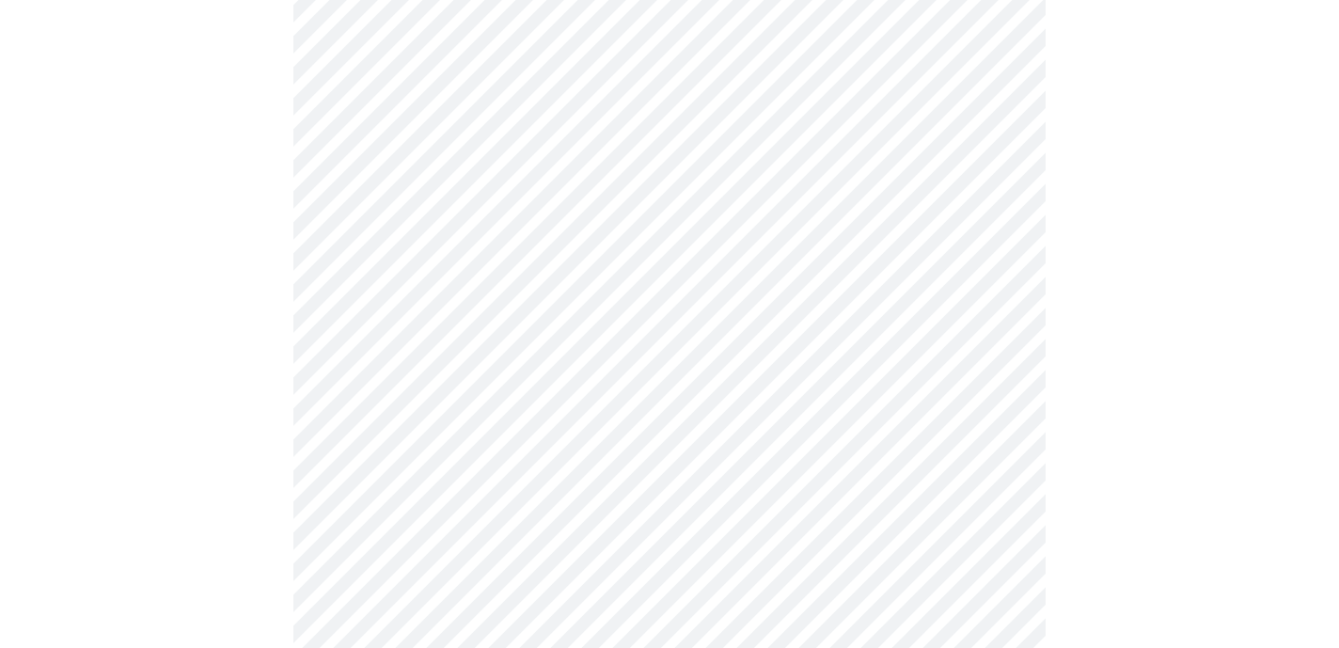
scroll to position [701, 0]
click at [999, 405] on body "MyMenopauseRx Appointments Messaging Labs Uploads Medications Community Refer a…" at bounding box center [670, 492] width 1324 height 2370
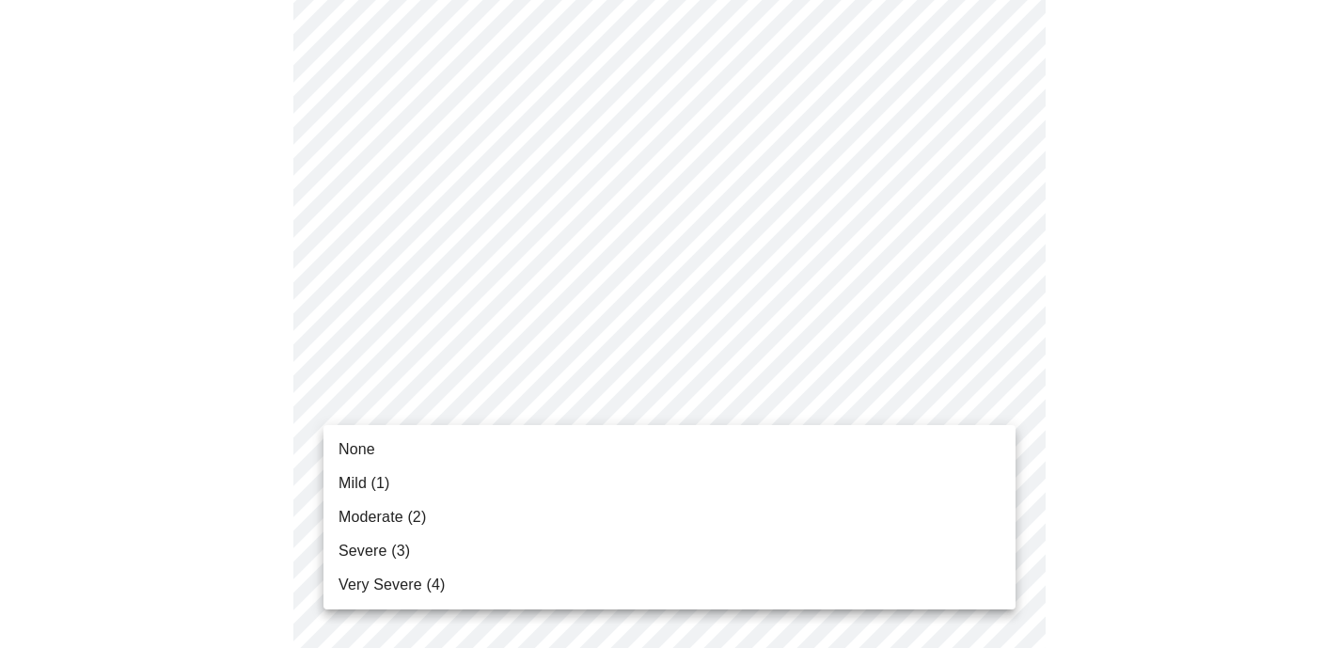
click at [971, 508] on li "Moderate (2)" at bounding box center [670, 517] width 692 height 34
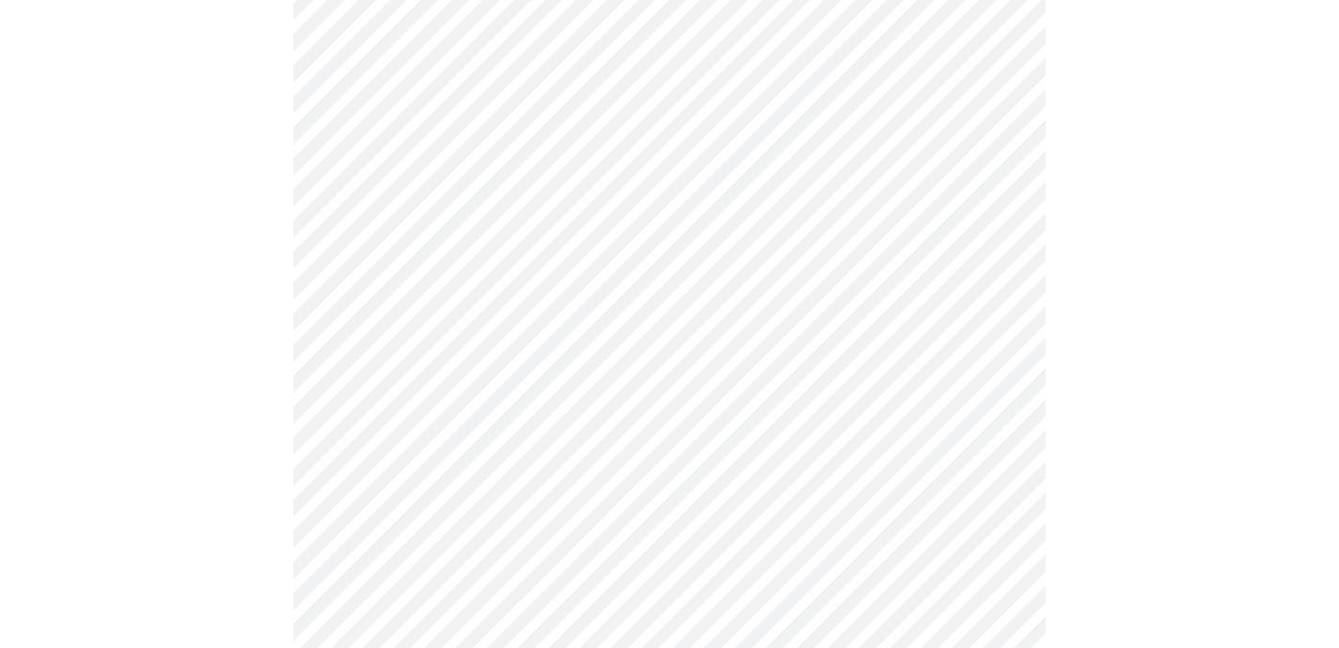
scroll to position [854, 0]
click at [988, 393] on body "MyMenopauseRx Appointments Messaging Labs Uploads Medications Community Refer a…" at bounding box center [670, 326] width 1324 height 2344
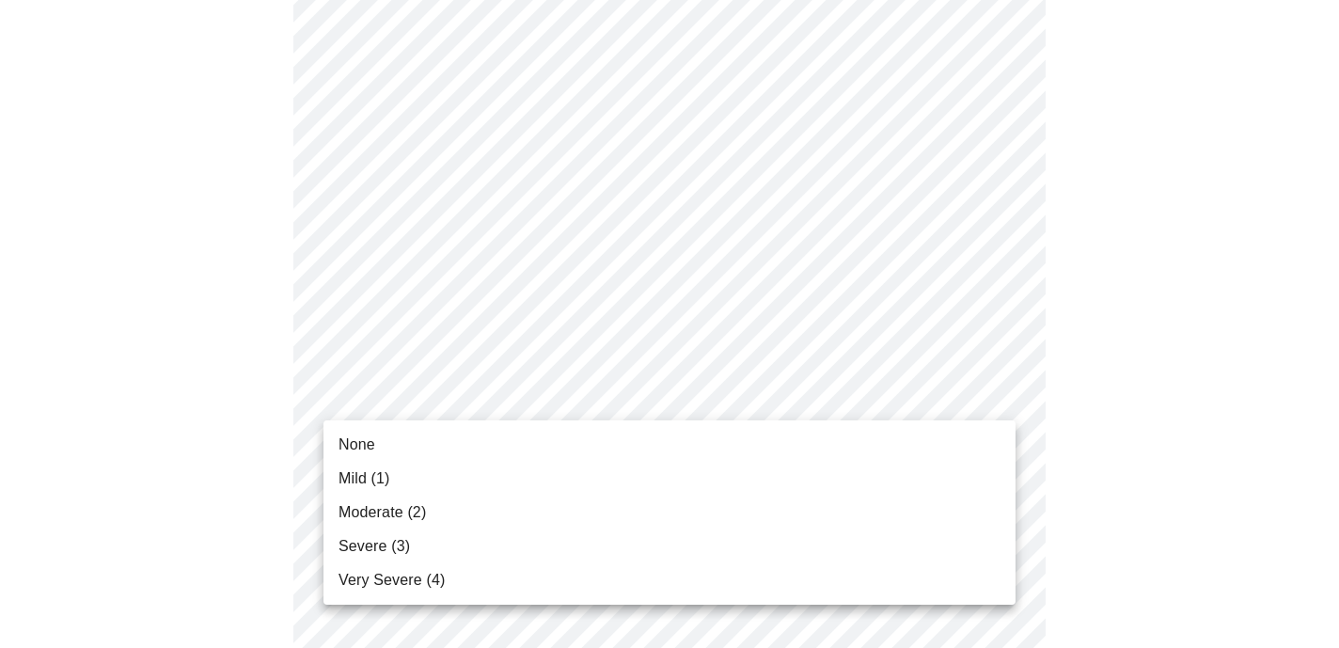
click at [976, 510] on li "Moderate (2)" at bounding box center [670, 513] width 692 height 34
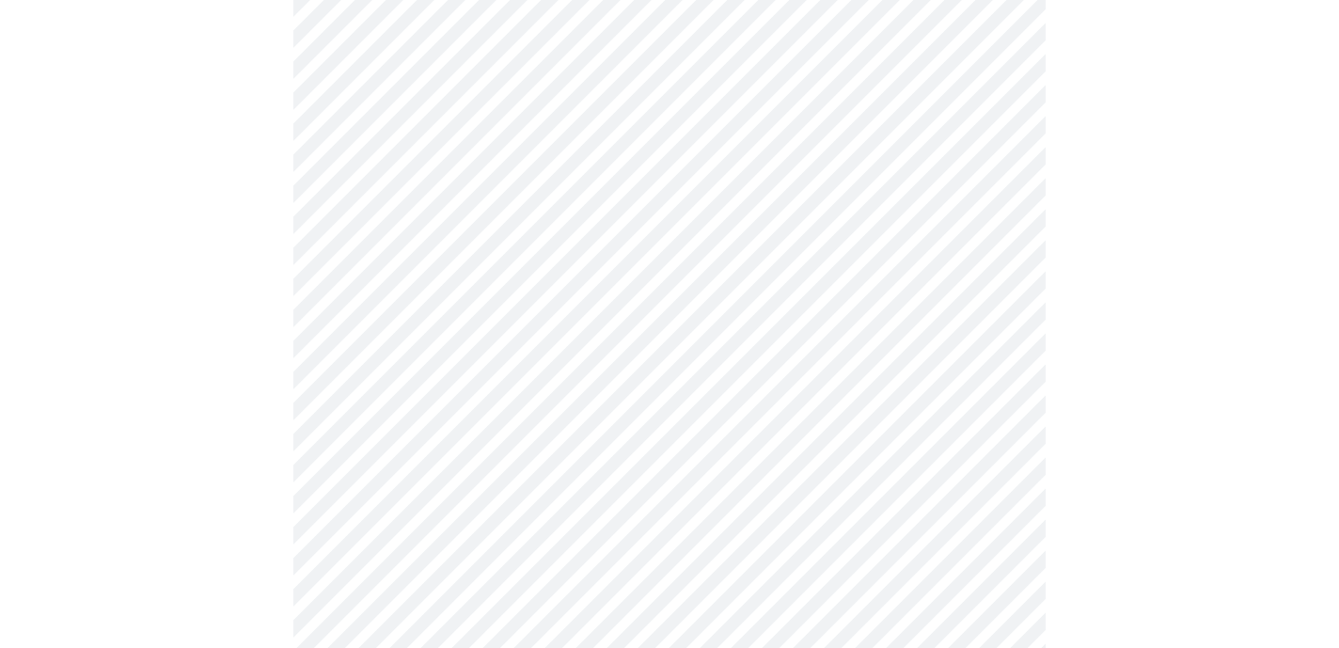
scroll to position [988, 0]
click at [1001, 405] on body "MyMenopauseRx Appointments Messaging Labs Uploads Medications Community Refer a…" at bounding box center [670, 177] width 1324 height 2317
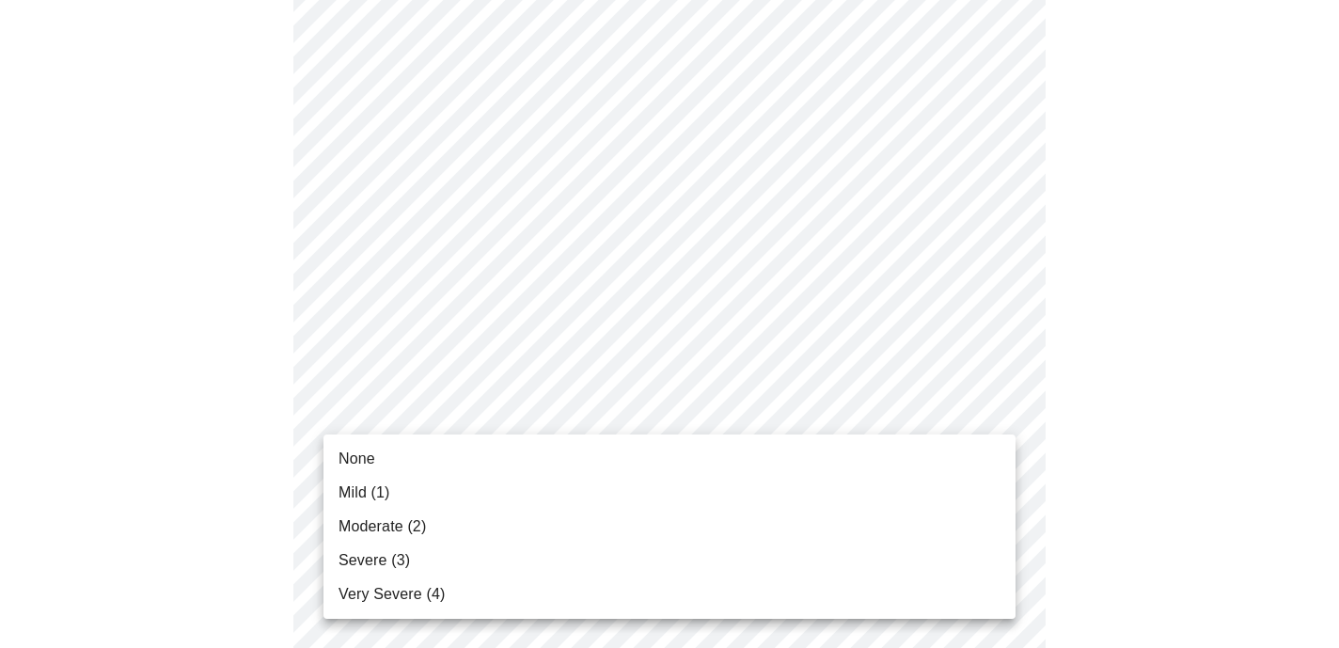
click at [969, 486] on li "Mild (1)" at bounding box center [670, 493] width 692 height 34
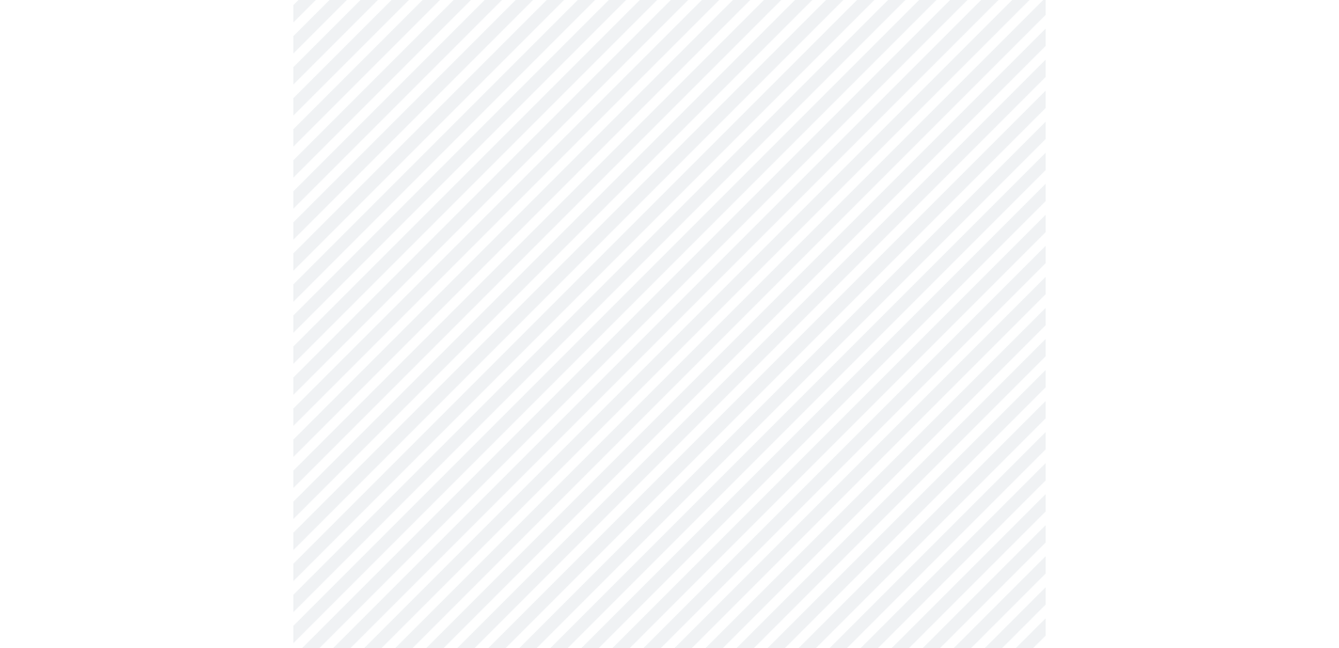
scroll to position [1135, 0]
click at [997, 407] on body "MyMenopauseRx Appointments Messaging Labs Uploads Medications Community Refer a…" at bounding box center [670, 17] width 1324 height 2291
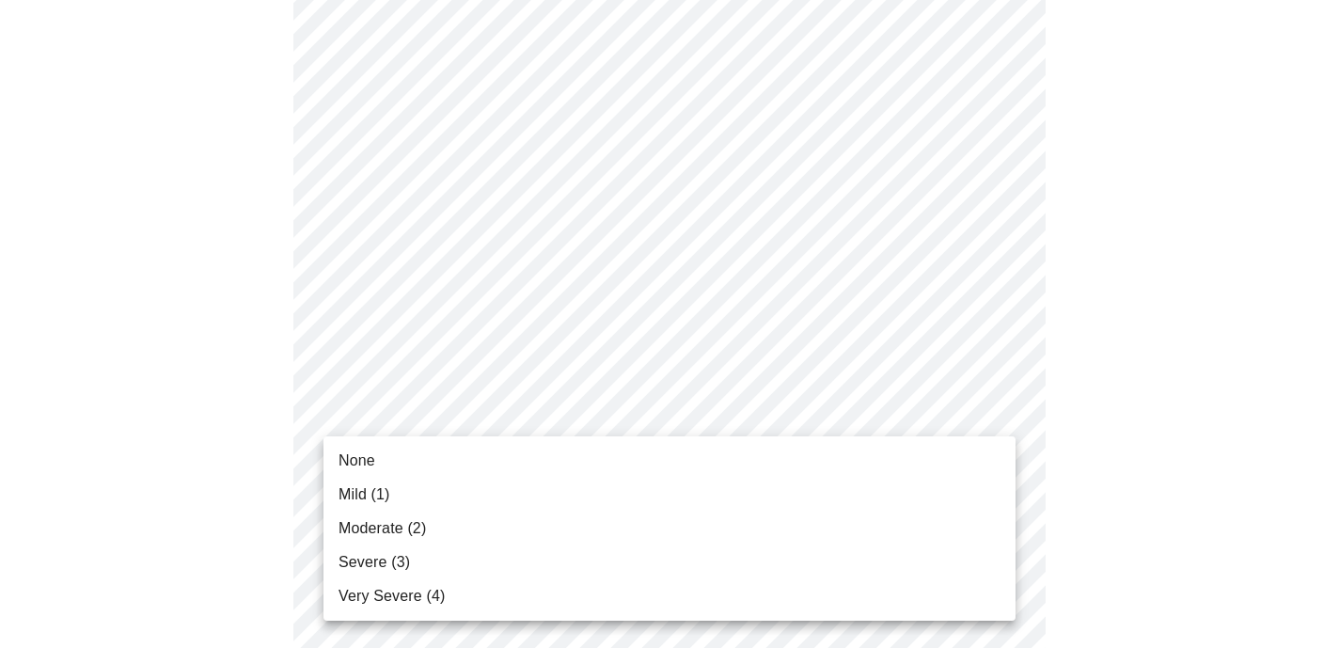
click at [958, 488] on li "Mild (1)" at bounding box center [670, 495] width 692 height 34
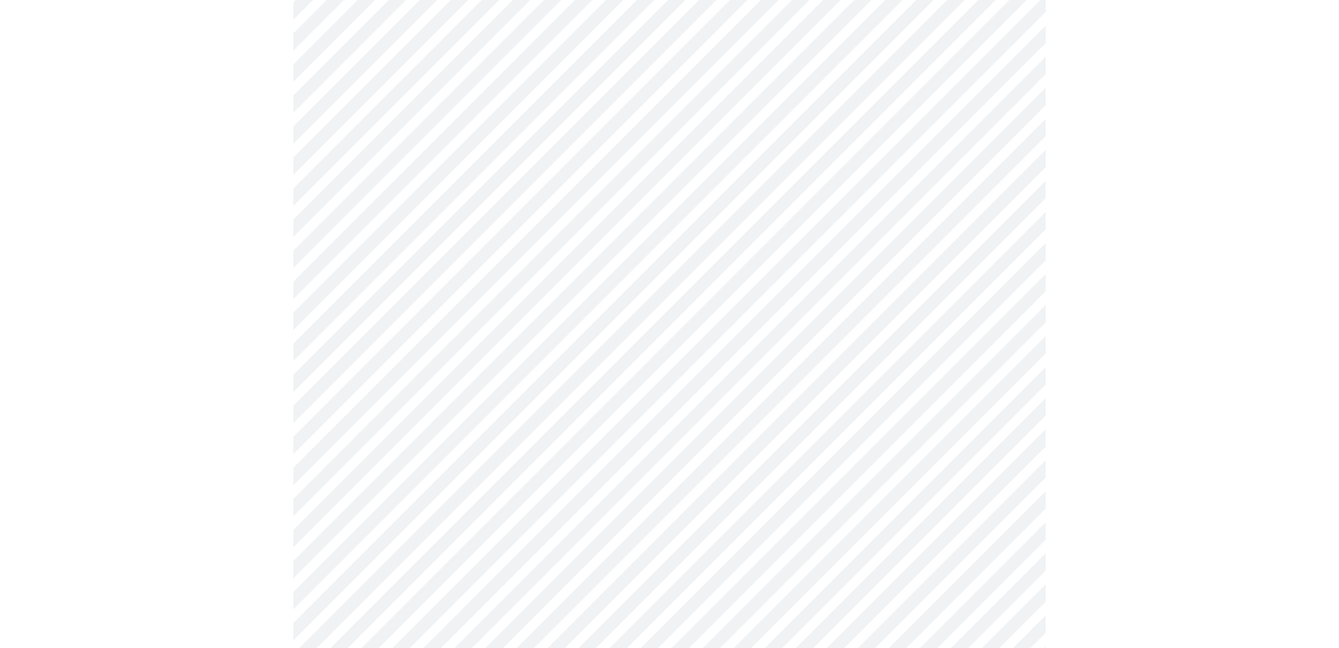
scroll to position [1355, 0]
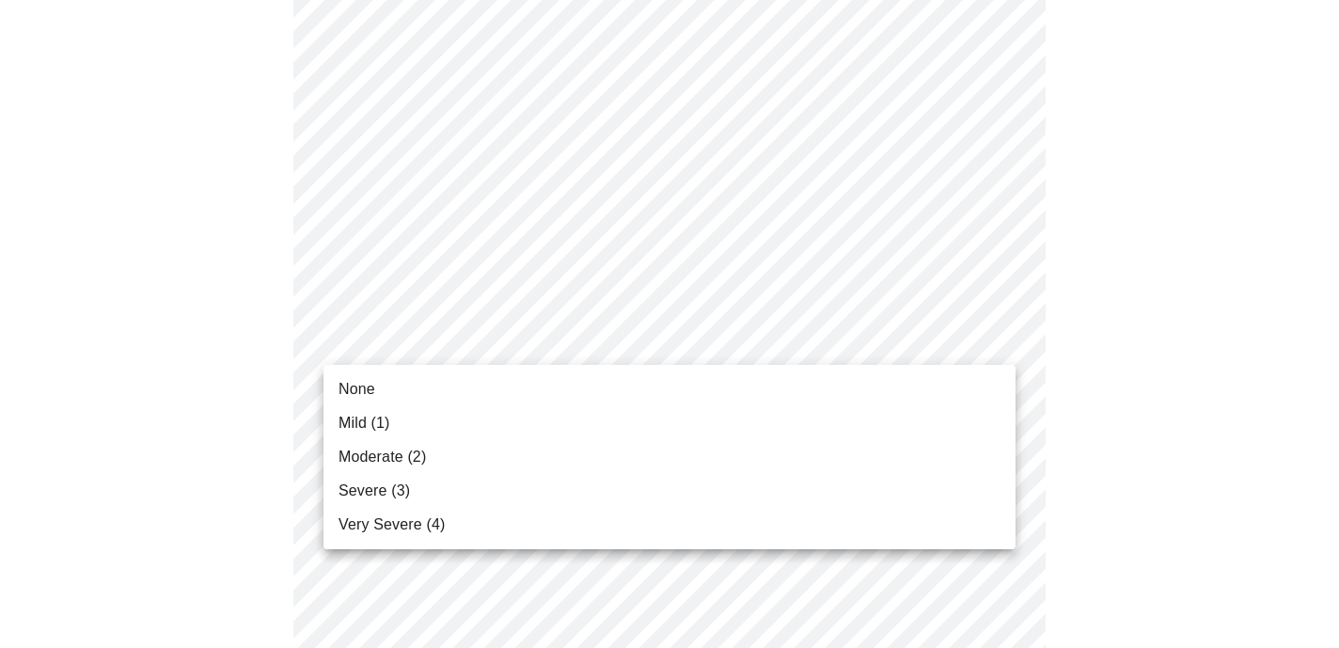
click at [960, 386] on li "None" at bounding box center [670, 389] width 692 height 34
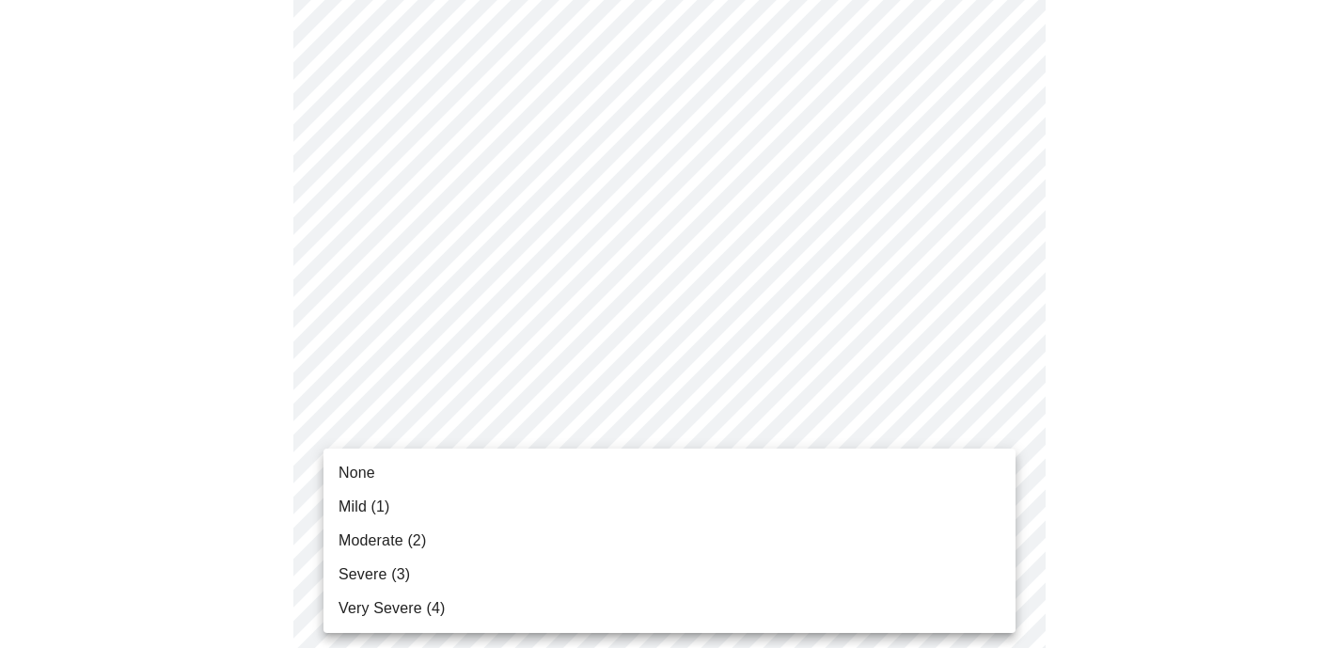
click at [979, 521] on li "Mild (1)" at bounding box center [670, 507] width 692 height 34
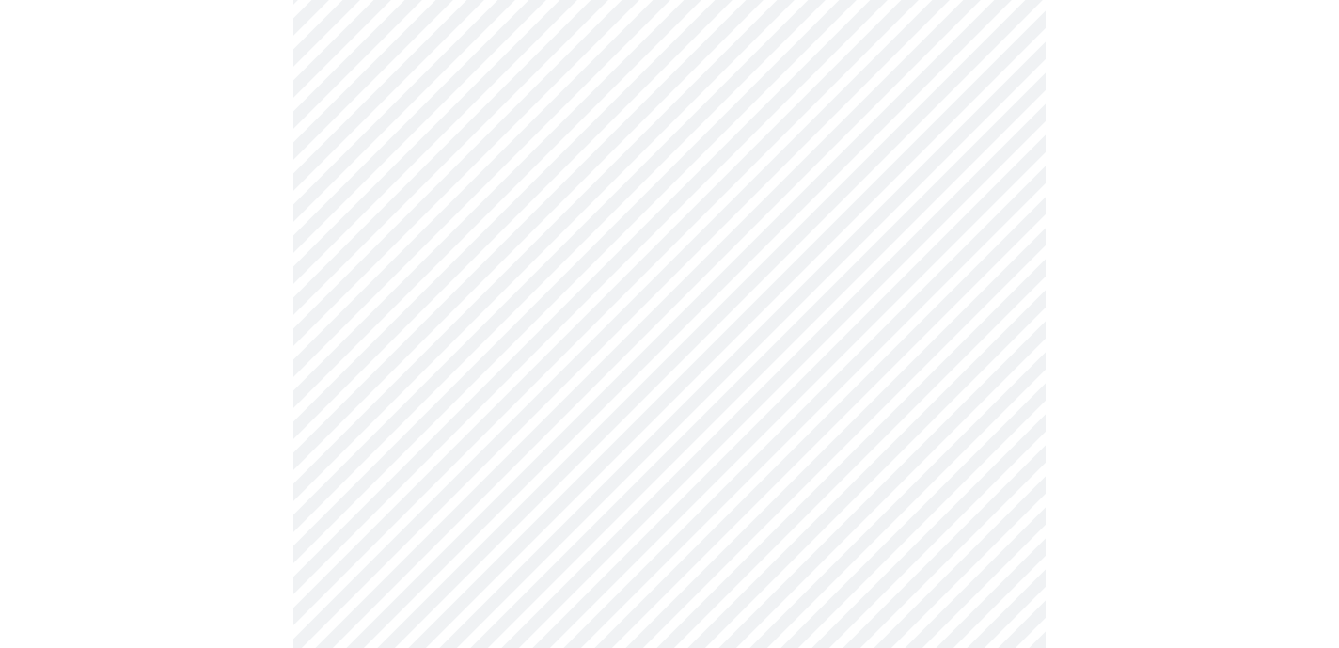
scroll to position [656, 0]
click at [1004, 499] on body "MyMenopauseRx Appointments Messaging Labs Uploads Medications Community Refer a…" at bounding box center [670, 279] width 1324 height 1857
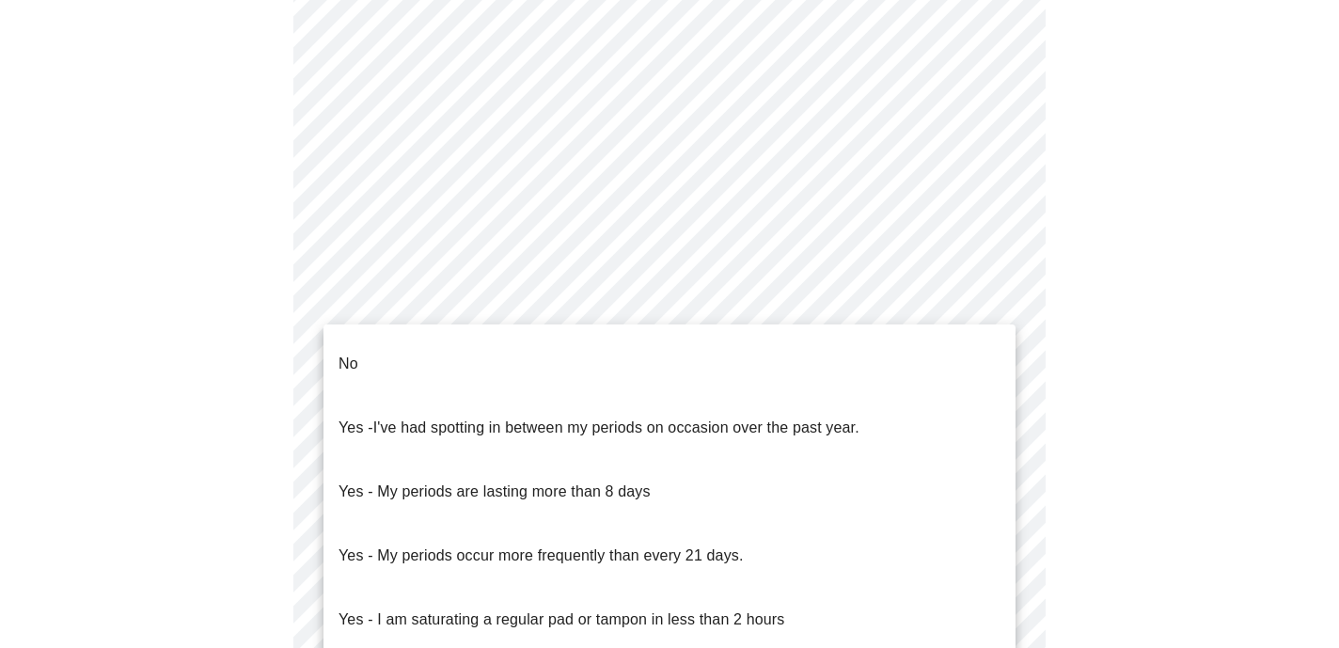
click at [909, 336] on li "No" at bounding box center [670, 364] width 692 height 64
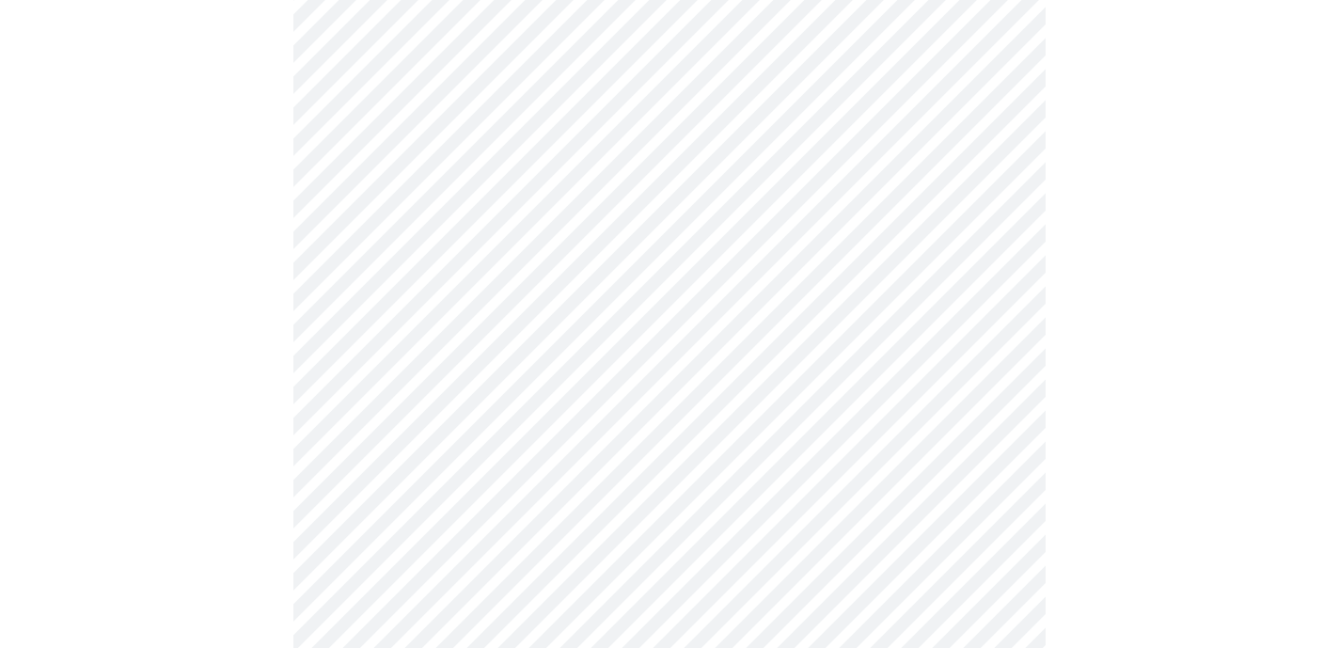
scroll to position [939, 0]
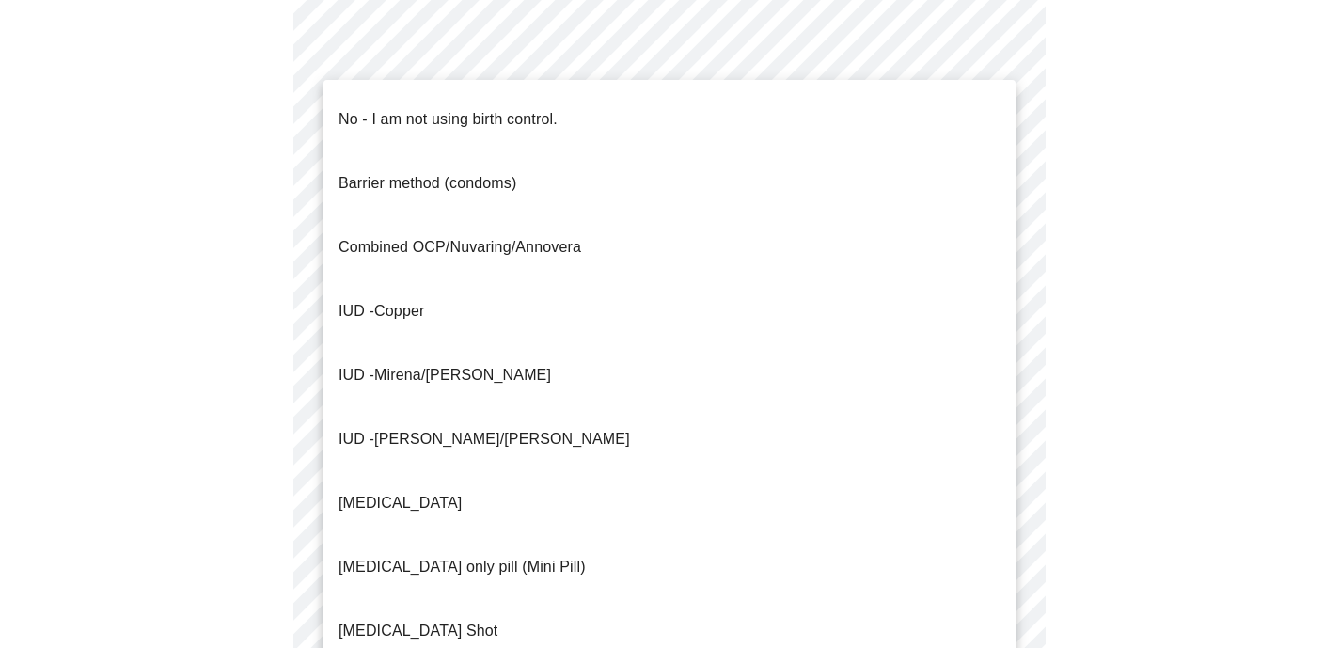
click at [848, 122] on li "No - I am not using birth control." at bounding box center [670, 119] width 692 height 64
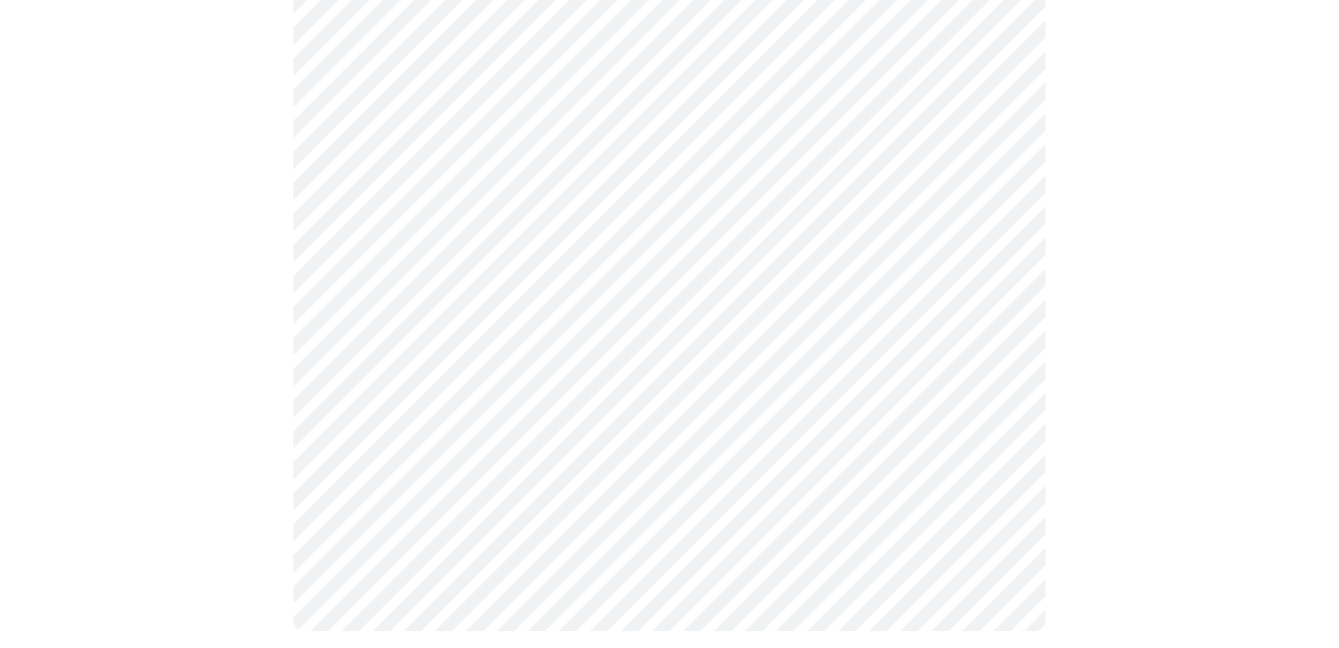
scroll to position [1177, 0]
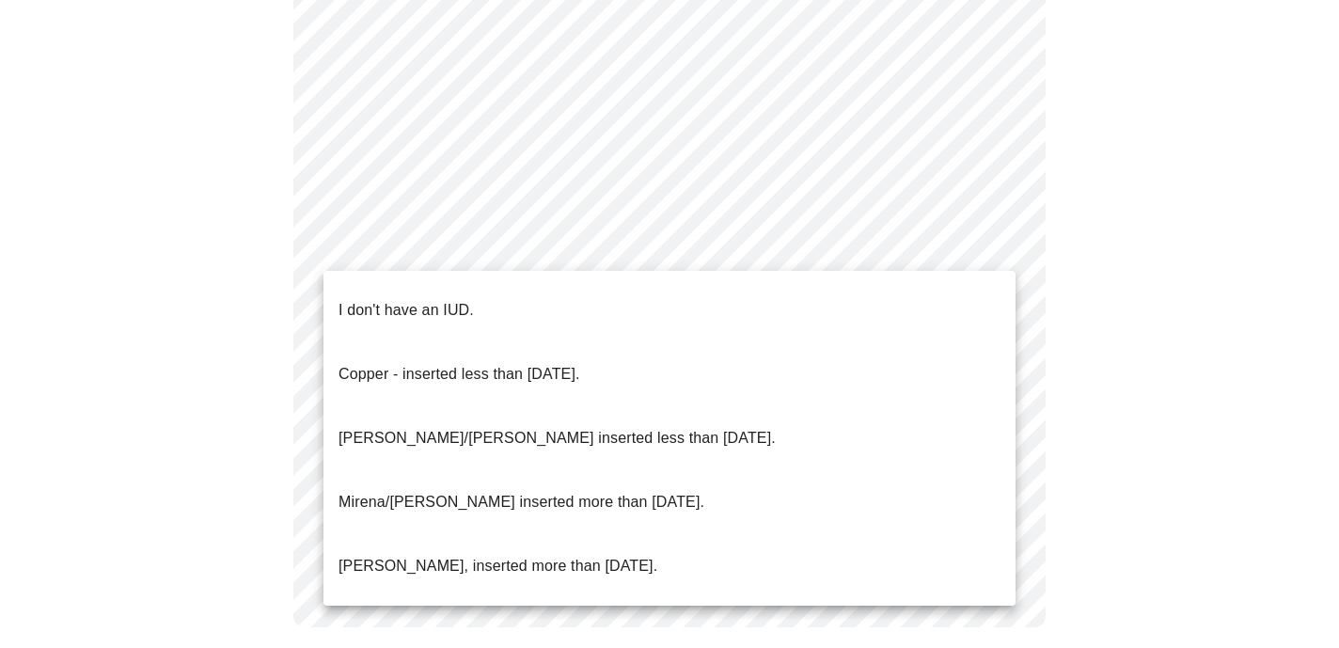
click at [982, 295] on li "I don't have an IUD." at bounding box center [670, 310] width 692 height 64
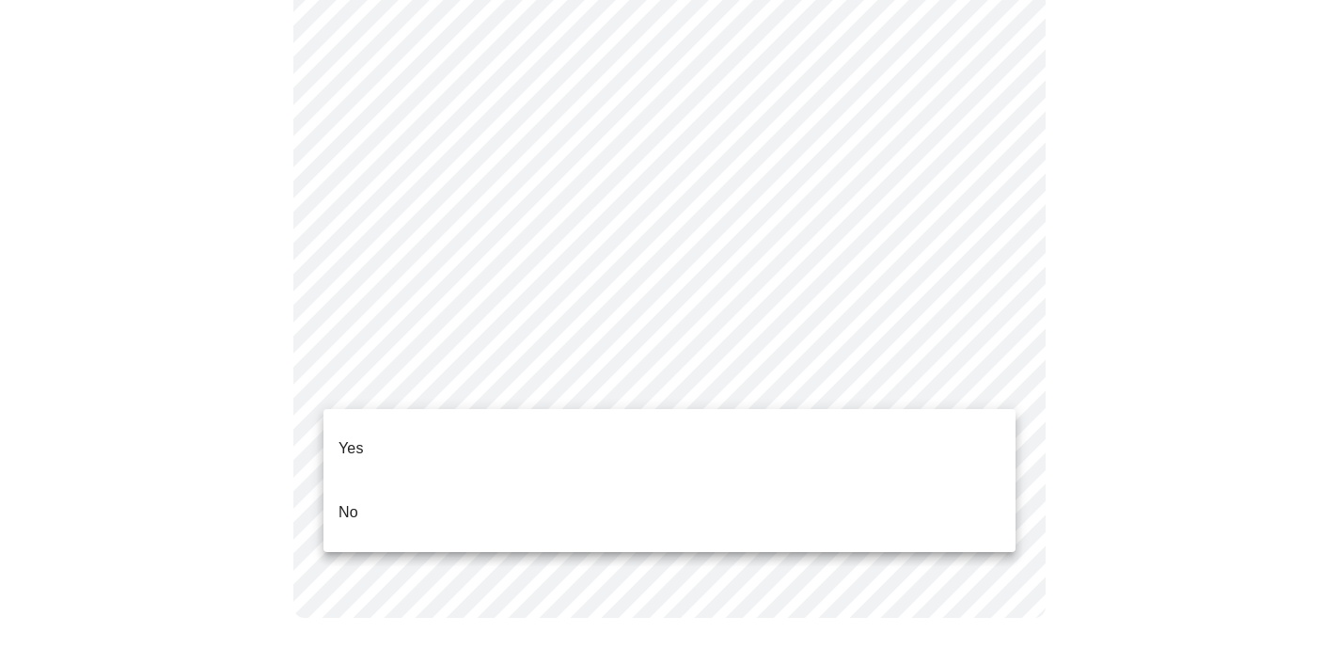
click at [986, 440] on li "Yes" at bounding box center [670, 449] width 692 height 64
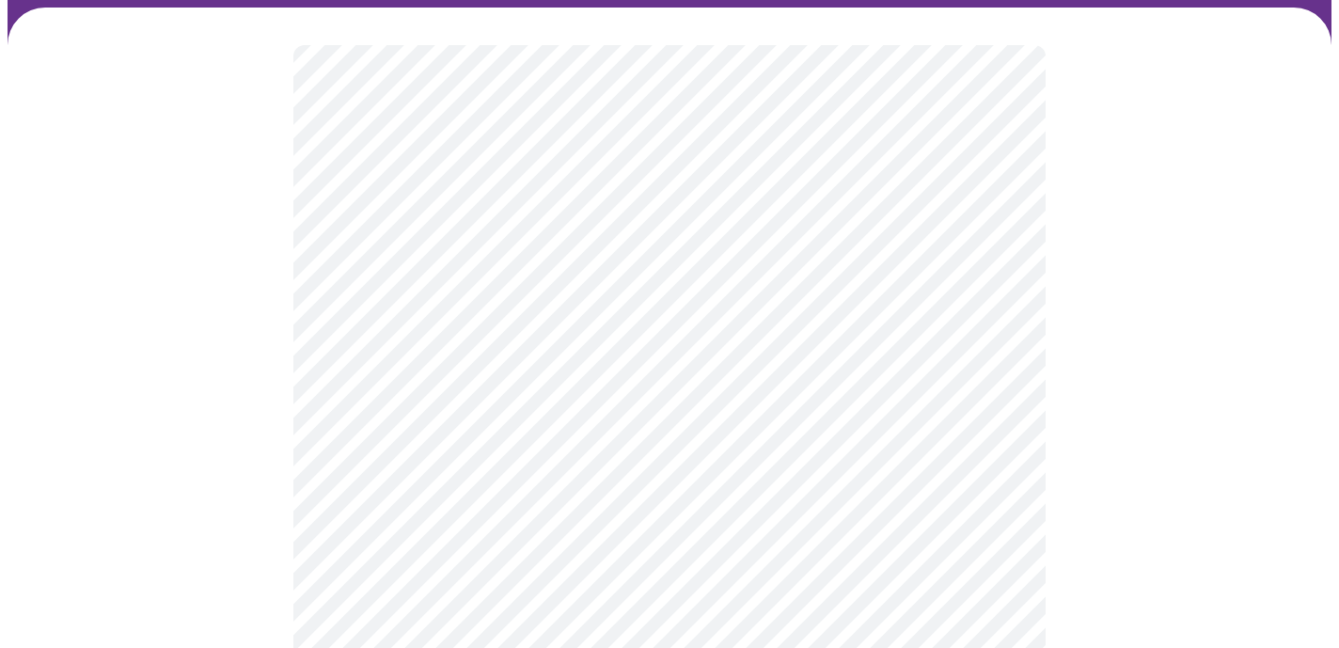
scroll to position [142, 0]
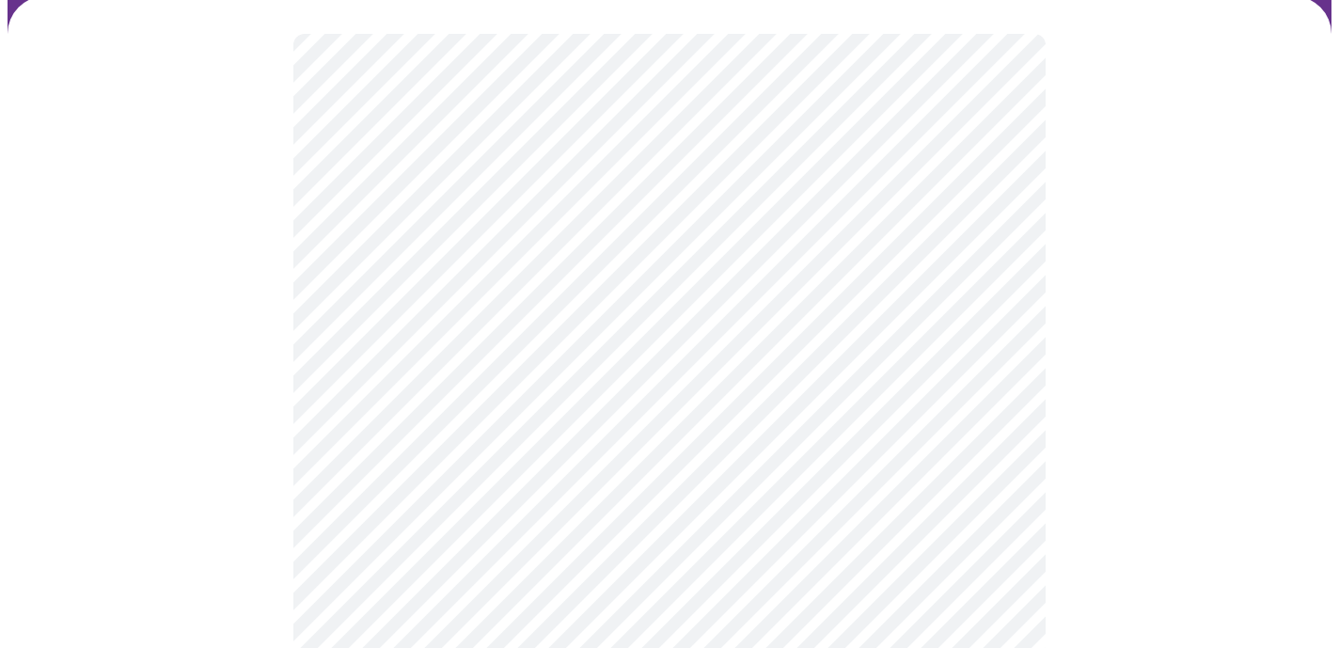
click at [998, 512] on body "MyMenopauseRx Appointments Messaging Labs Uploads Medications Community Refer a…" at bounding box center [670, 561] width 1324 height 1390
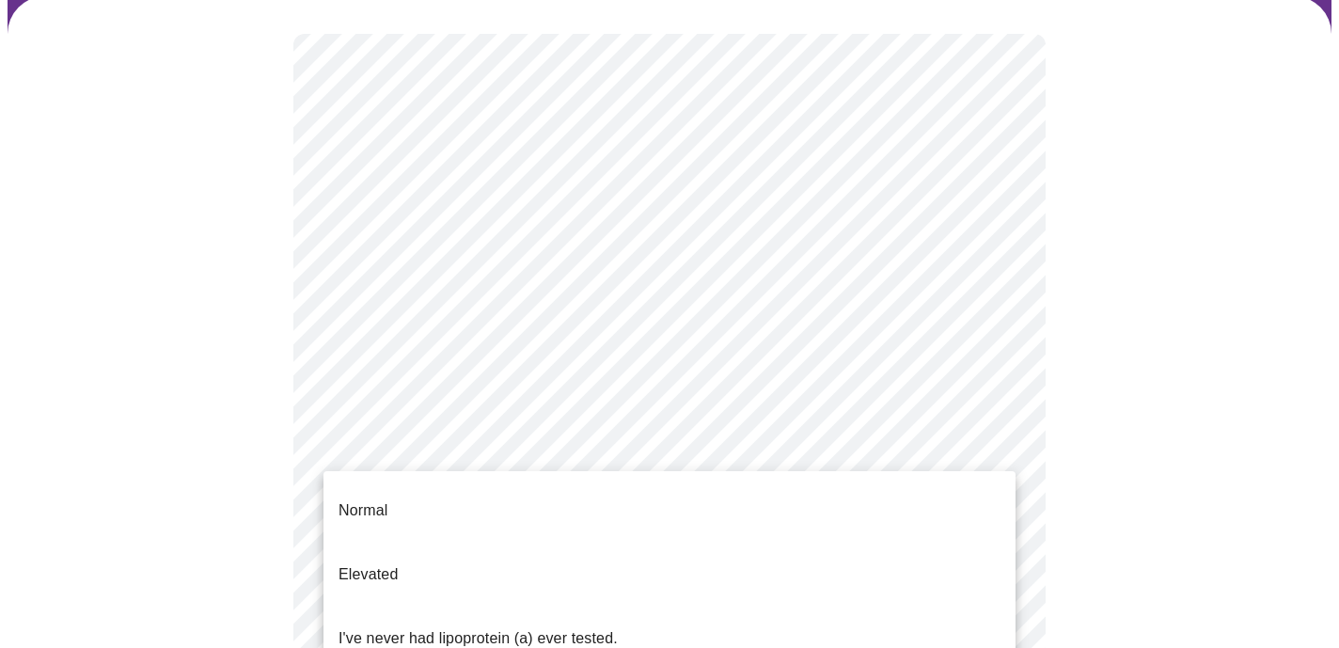
click at [992, 607] on li "I've never had lipoprotein (a) ever tested." at bounding box center [670, 639] width 692 height 64
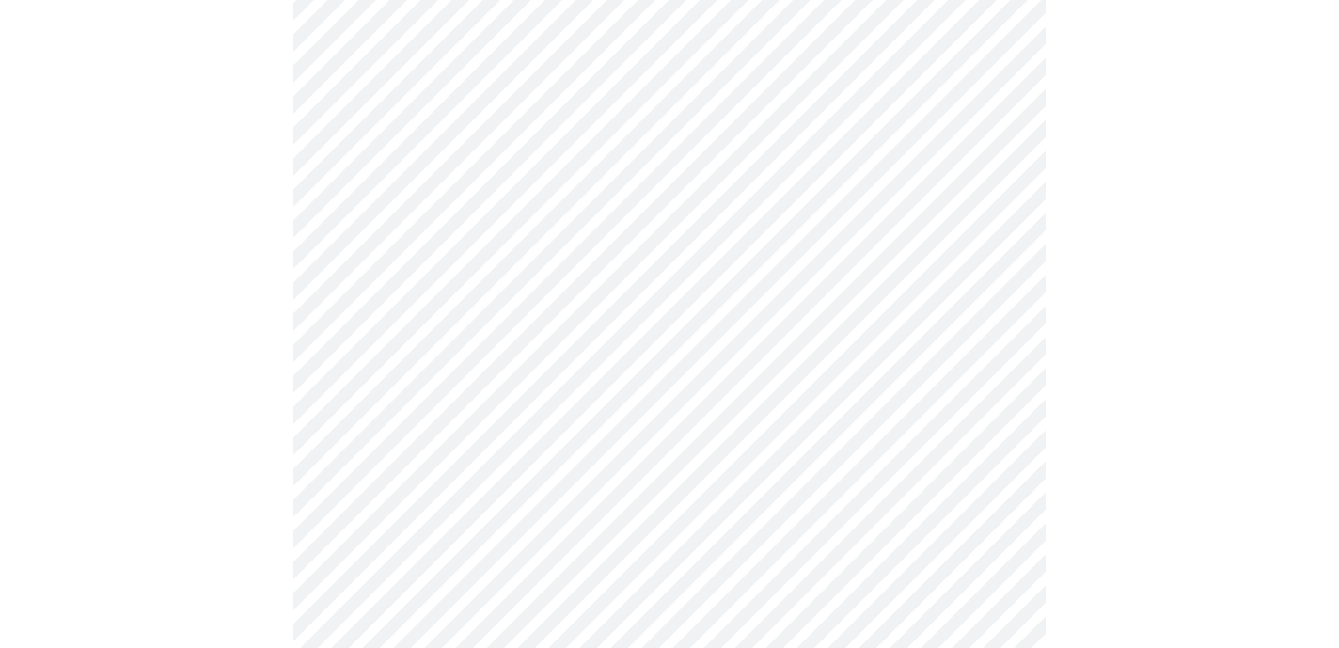
scroll to position [5016, 0]
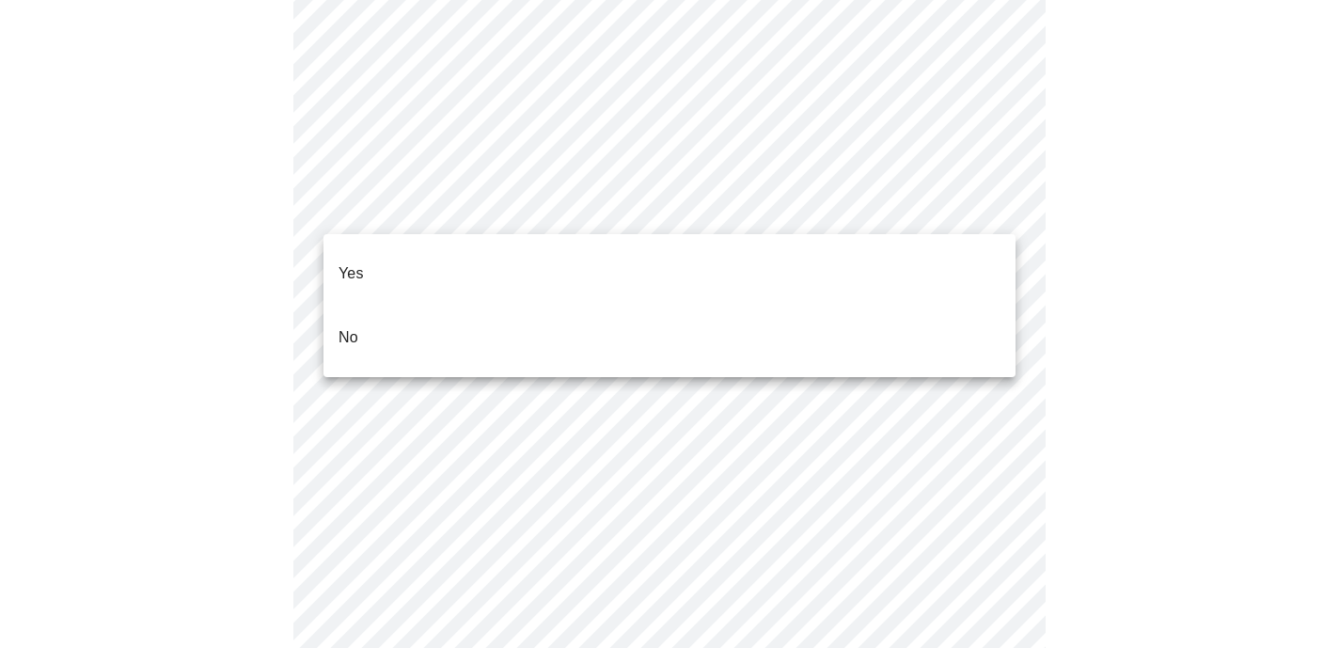
click at [943, 306] on li "No" at bounding box center [670, 338] width 692 height 64
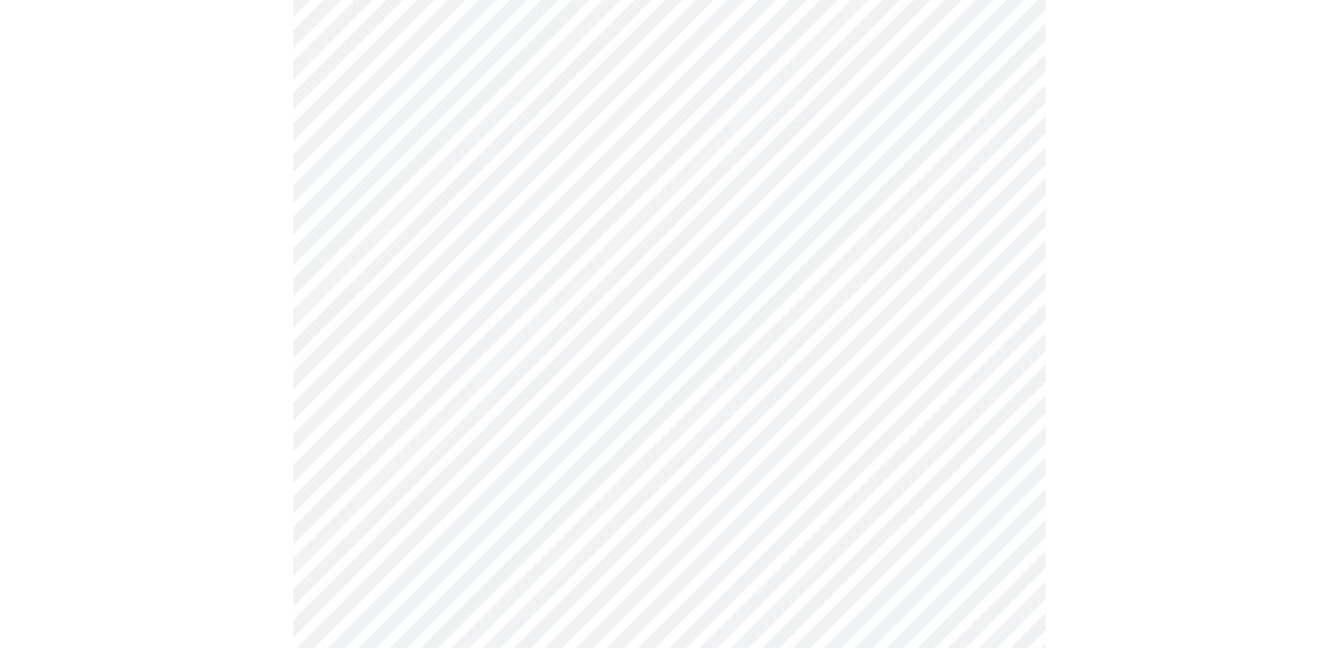
scroll to position [1543, 0]
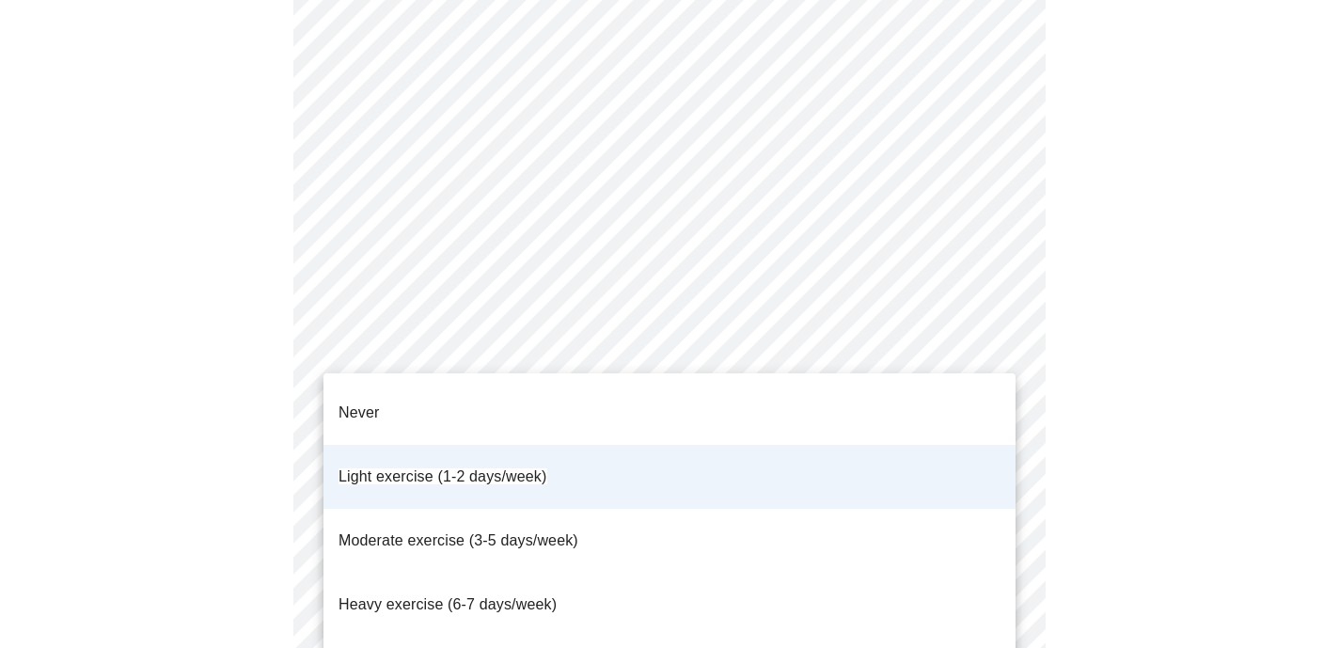
click at [874, 403] on li "Never" at bounding box center [670, 413] width 692 height 64
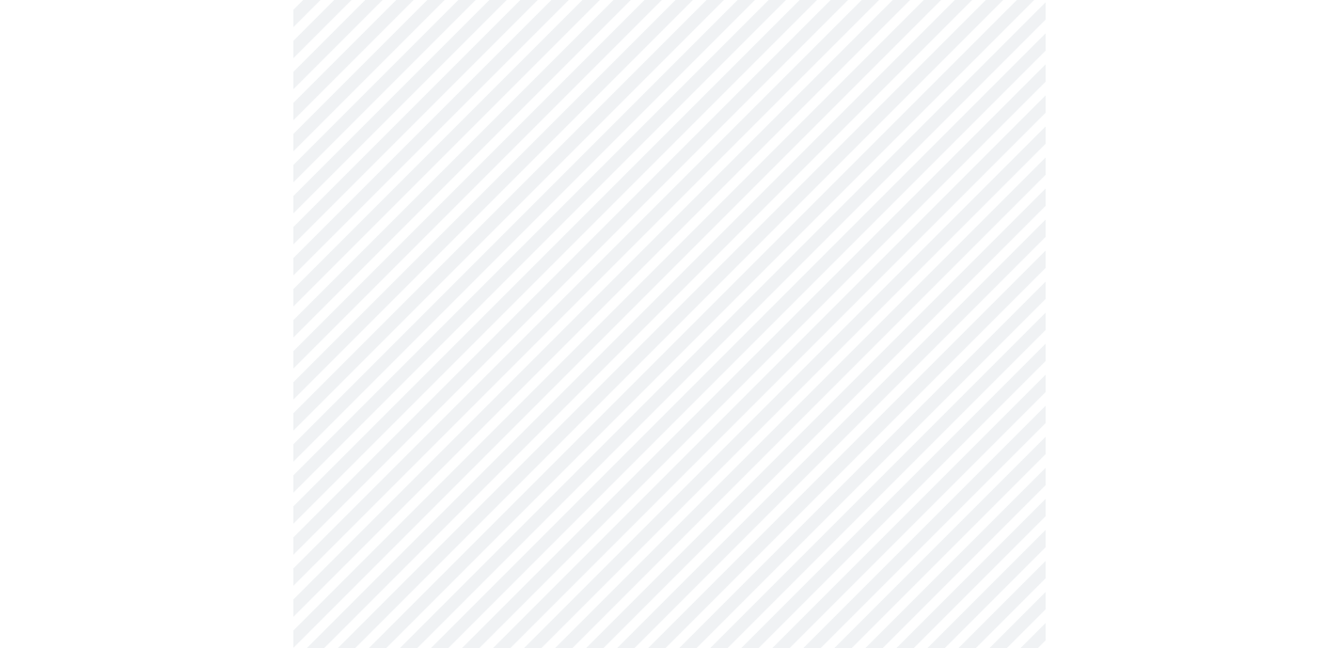
scroll to position [1324, 0]
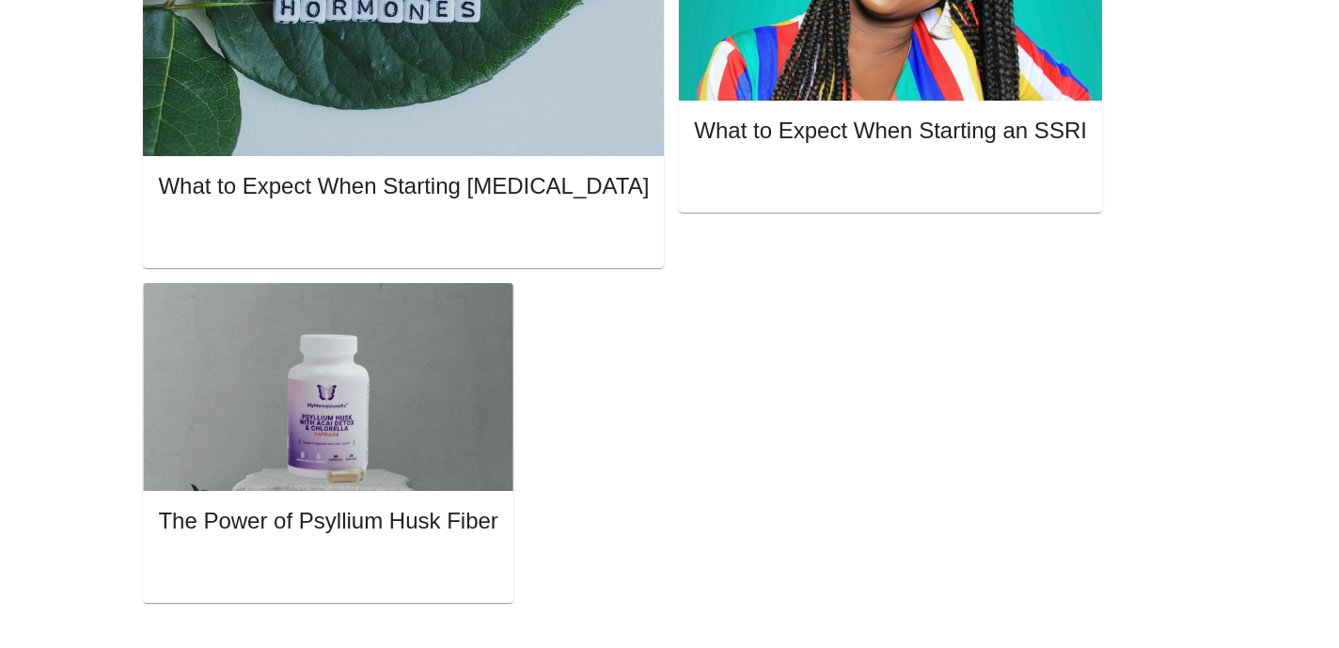
scroll to position [6, 0]
